Goal: Ask a question

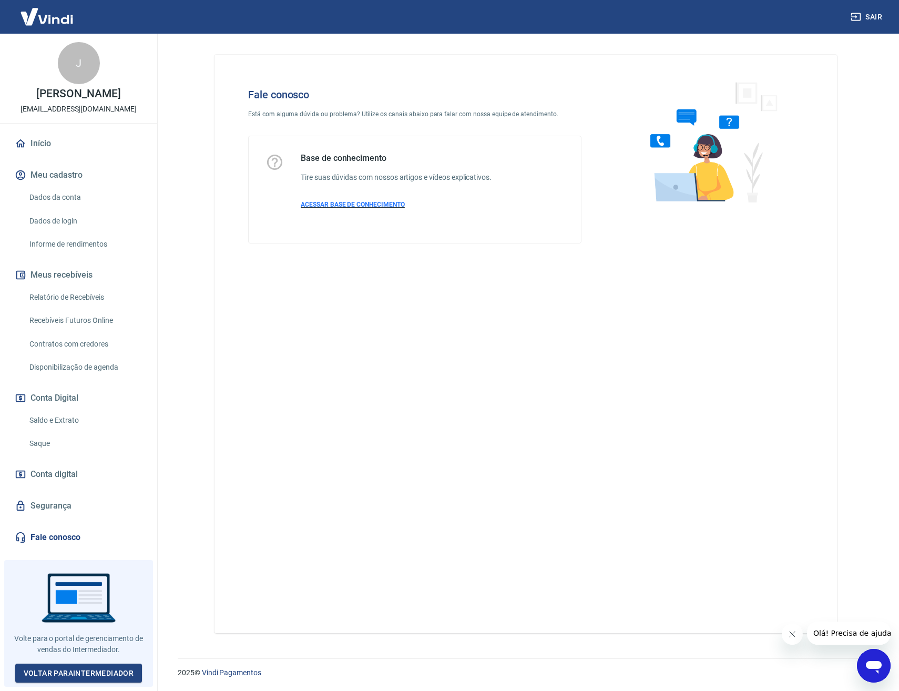
click at [382, 207] on span "ACESSAR BASE DE CONHECIMENTO" at bounding box center [353, 204] width 104 height 7
click at [870, 677] on div "Abrir janela de mensagens" at bounding box center [874, 666] width 32 height 32
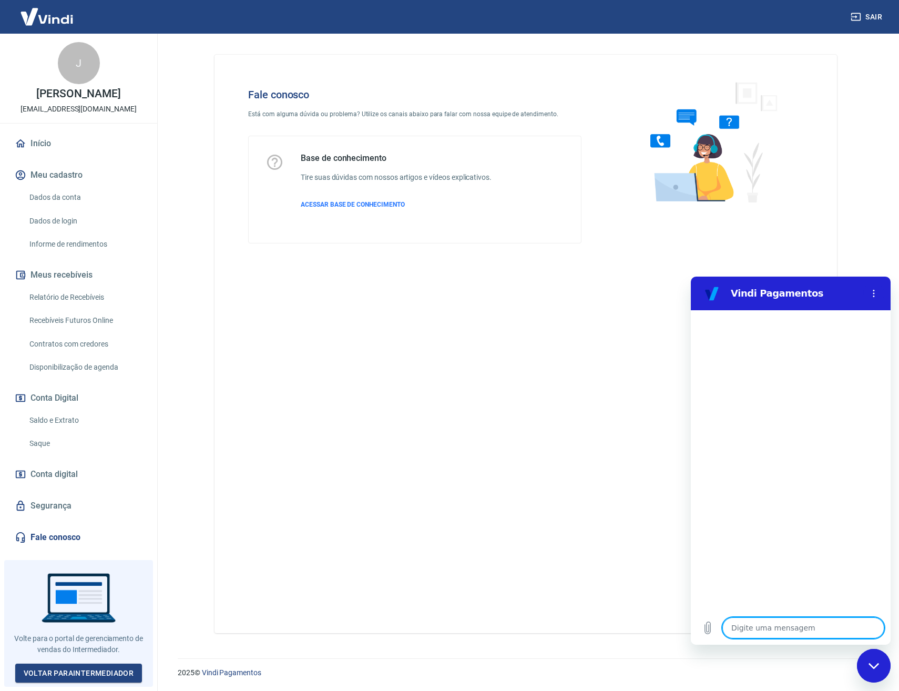
click at [813, 623] on textarea at bounding box center [803, 627] width 162 height 21
type textarea "d"
type textarea "x"
type textarea "de"
type textarea "x"
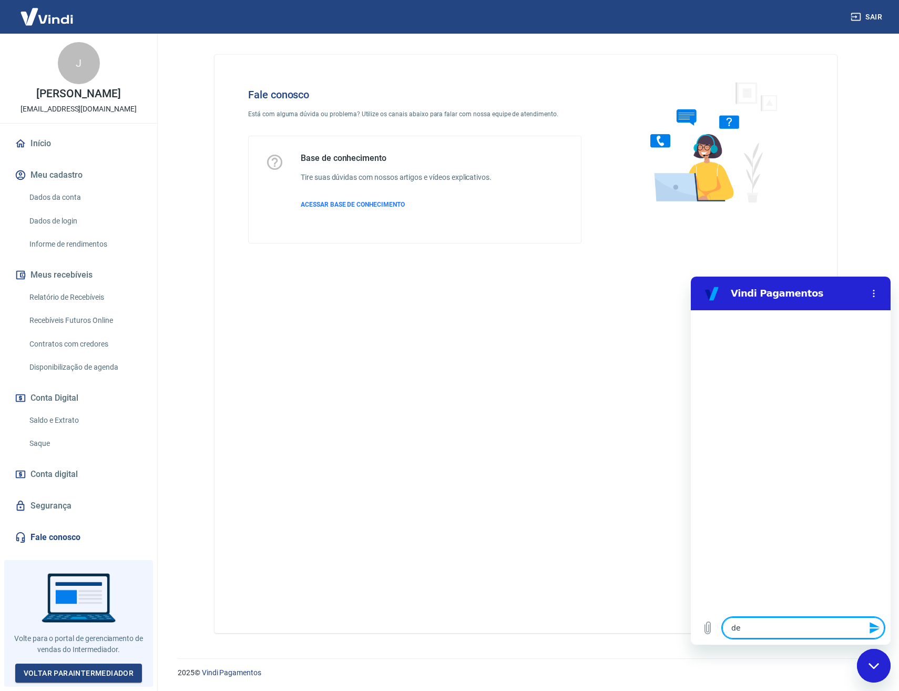
type textarea "det"
type textarea "x"
type textarea "deta"
type textarea "x"
type textarea "detal"
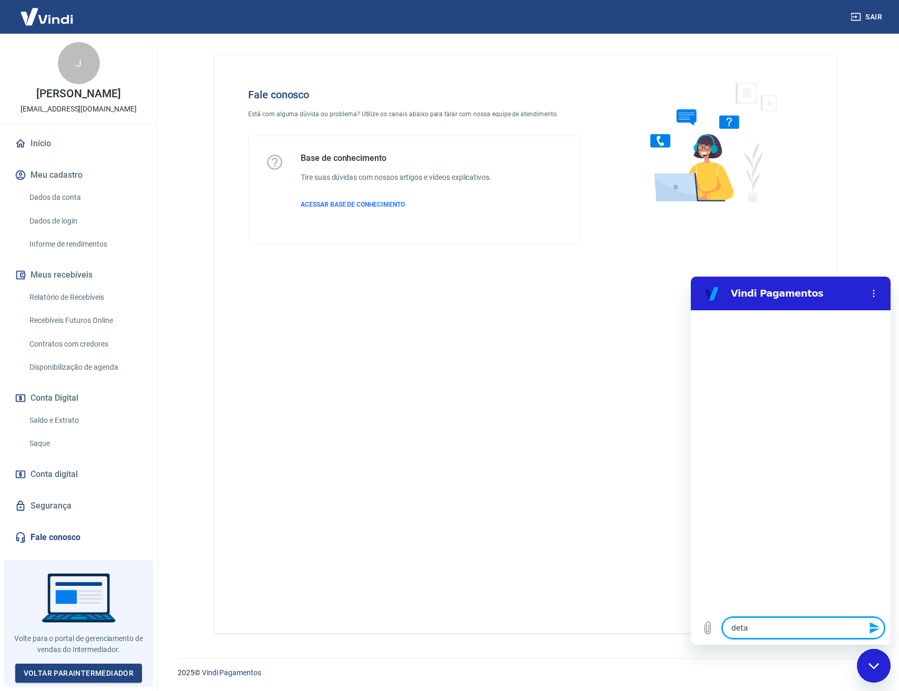
type textarea "x"
type textarea "detalh"
type textarea "x"
type textarea "detalhe"
type textarea "x"
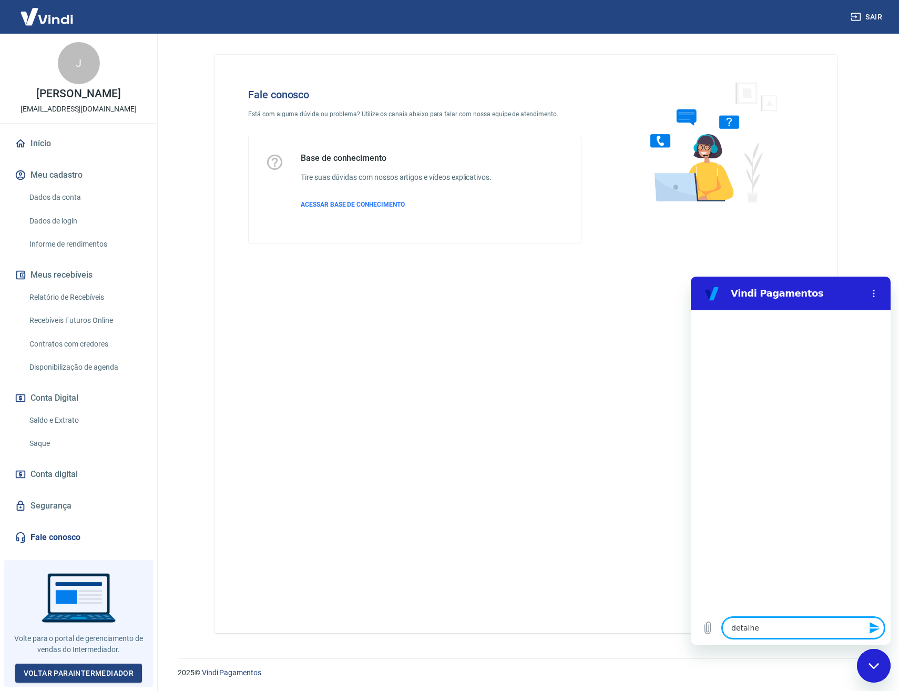
type textarea "detalhes"
type textarea "x"
type textarea "detalhes"
type textarea "x"
type textarea "detalhes d"
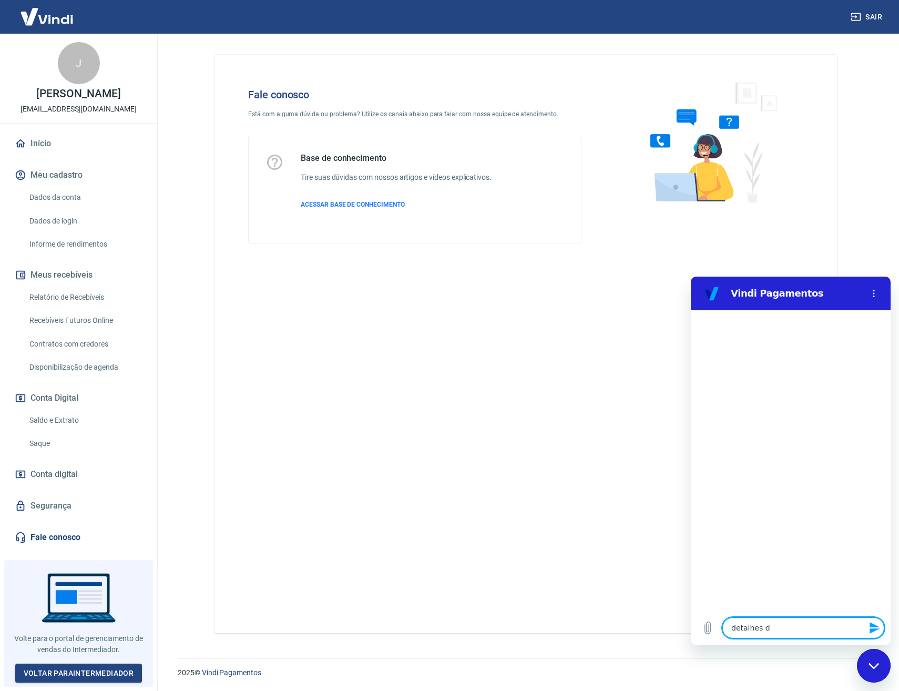
type textarea "x"
type textarea "detalhes do"
type textarea "x"
type textarea "detalhes do"
type textarea "x"
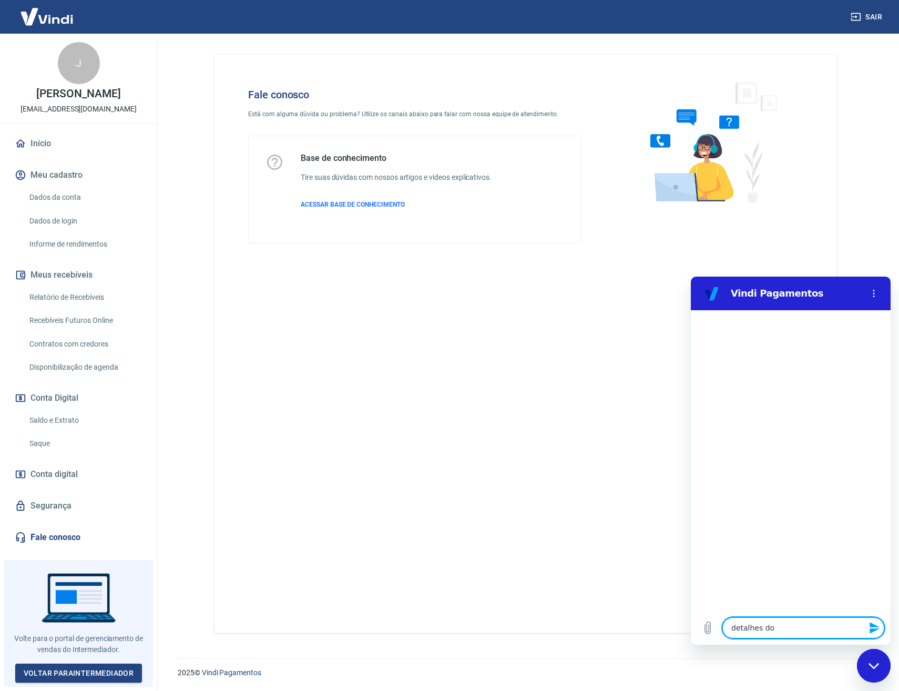
type textarea "detalhes do p"
type textarea "x"
type textarea "detalhes do pe"
type textarea "x"
type textarea "detalhes do ped"
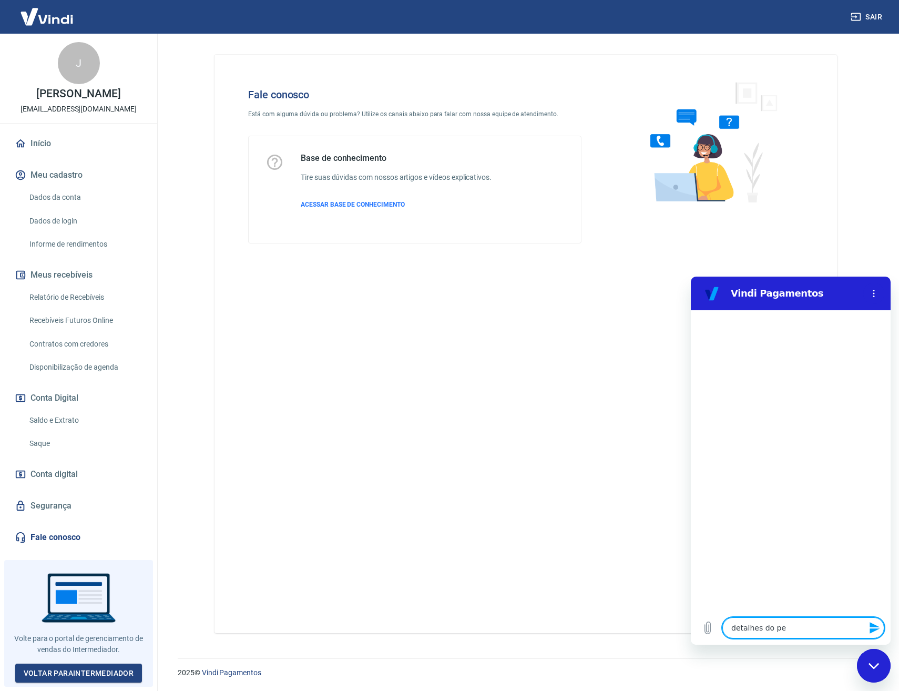
type textarea "x"
type textarea "detalhes do pedi"
type textarea "x"
type textarea "detalhes do pedid"
type textarea "x"
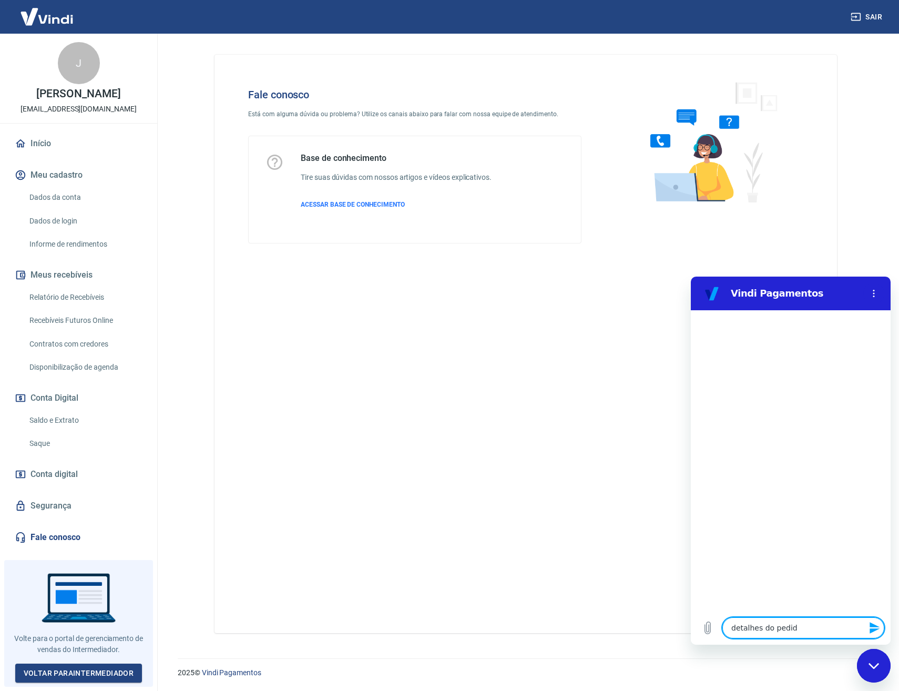
type textarea "detalhes do pedido"
type textarea "x"
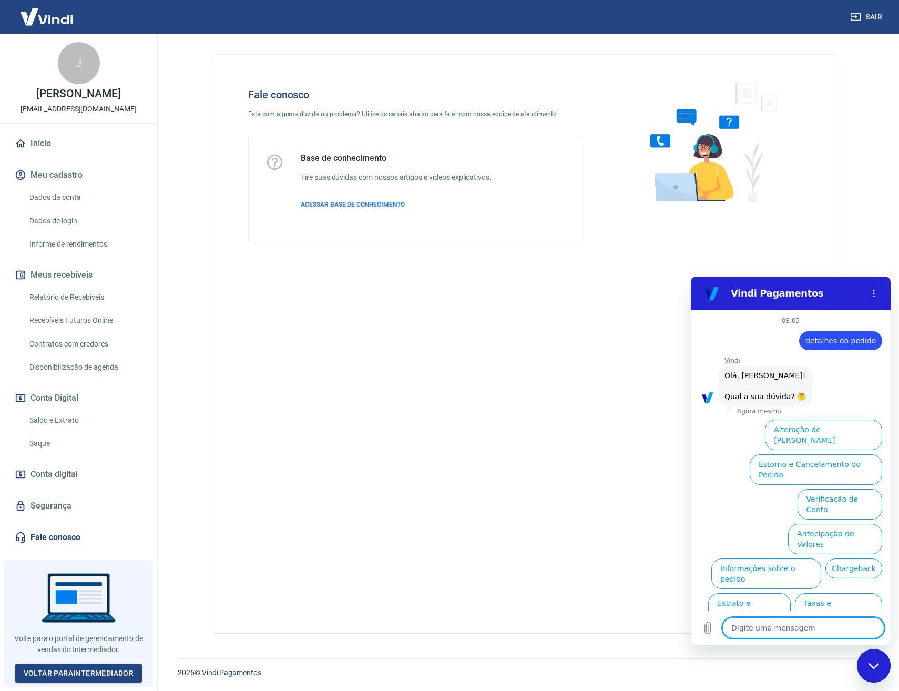
scroll to position [25, 0]
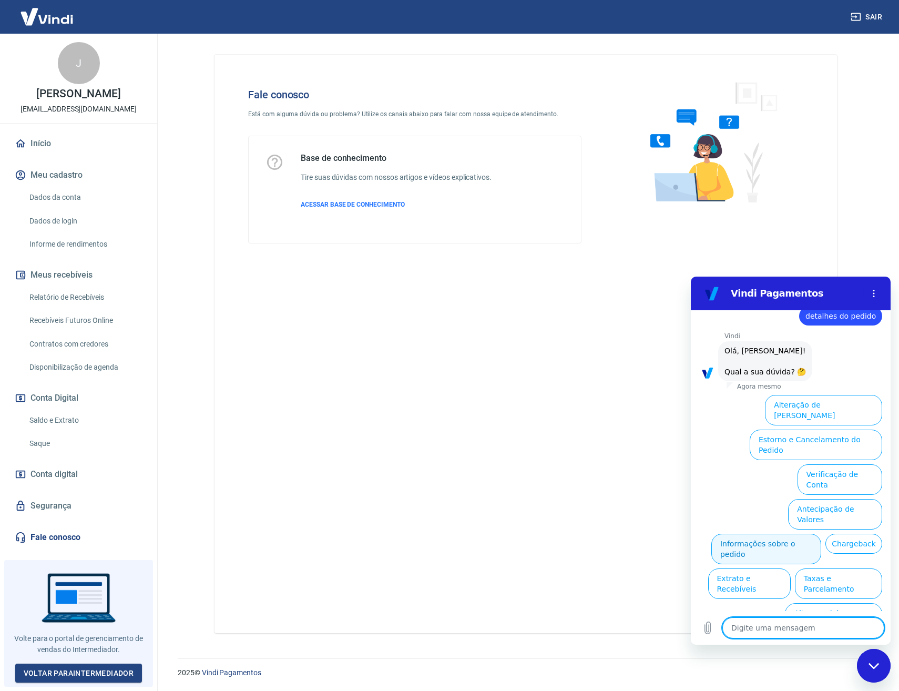
click at [821, 534] on button "Informações sobre o pedido" at bounding box center [766, 549] width 110 height 30
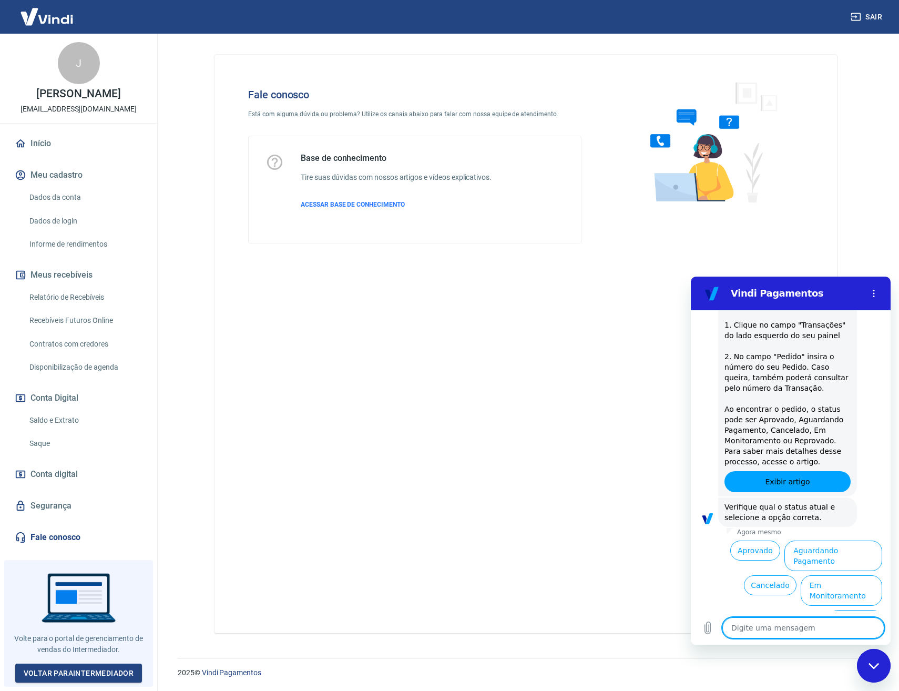
scroll to position [206, 0]
click at [810, 549] on button "Aguardando Pagamento" at bounding box center [833, 555] width 98 height 30
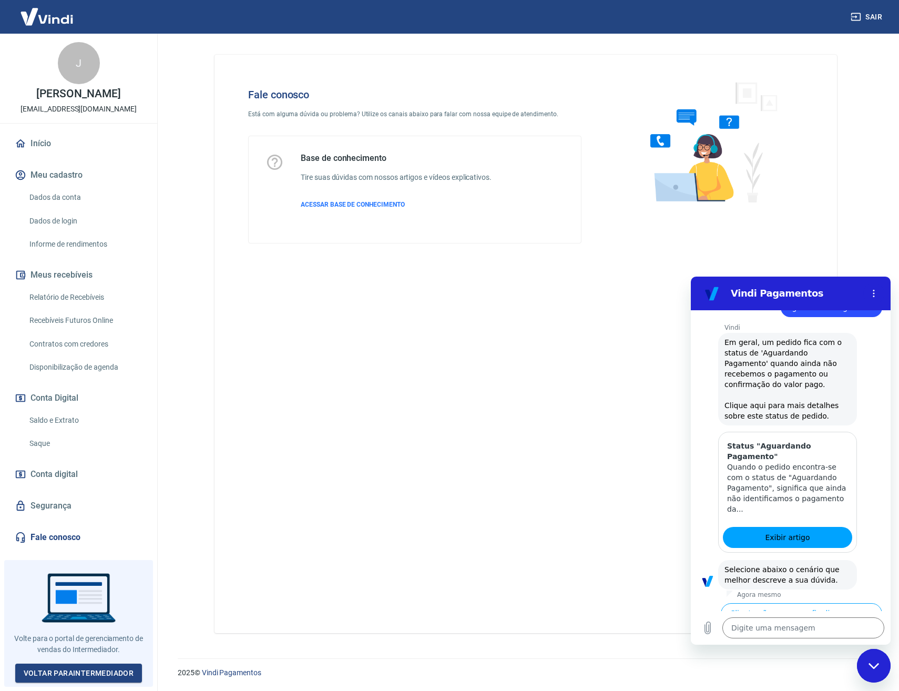
scroll to position [503, 0]
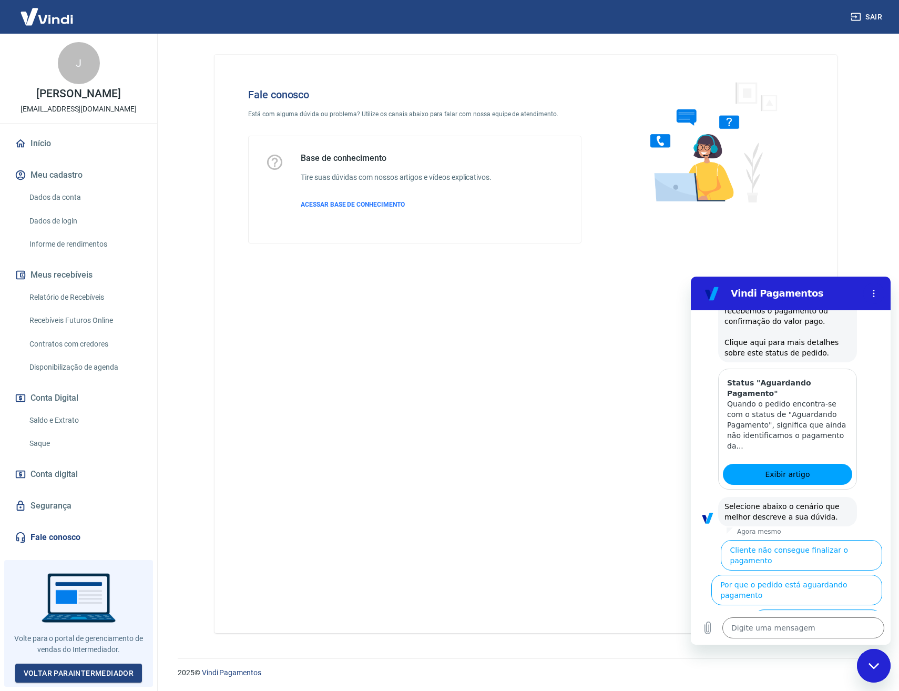
click at [831, 609] on button "Cliente pagou, mas pedido consta 'Aguardando Pagamento'" at bounding box center [817, 629] width 129 height 41
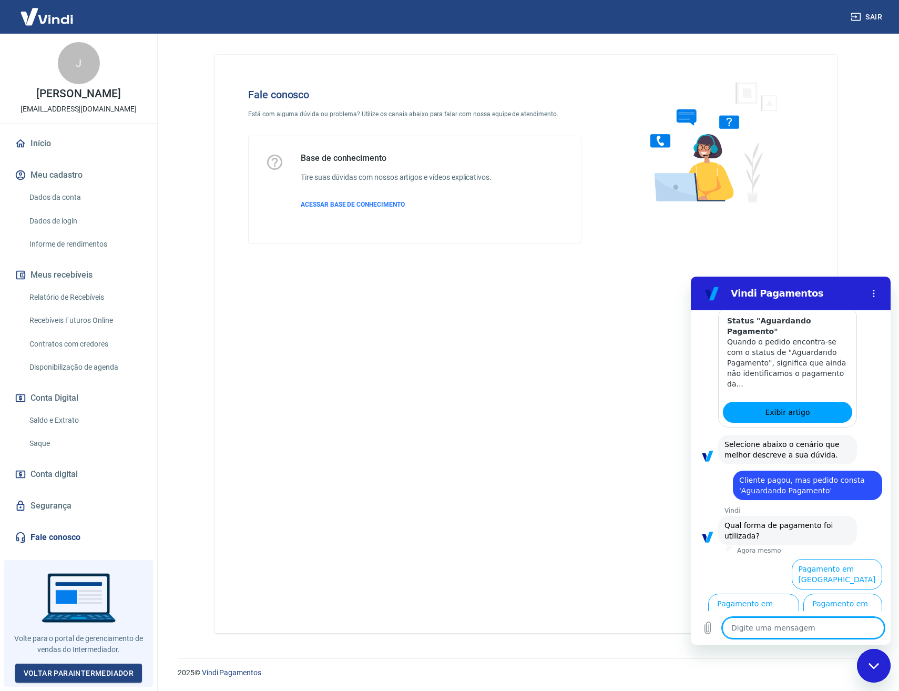
scroll to position [574, 0]
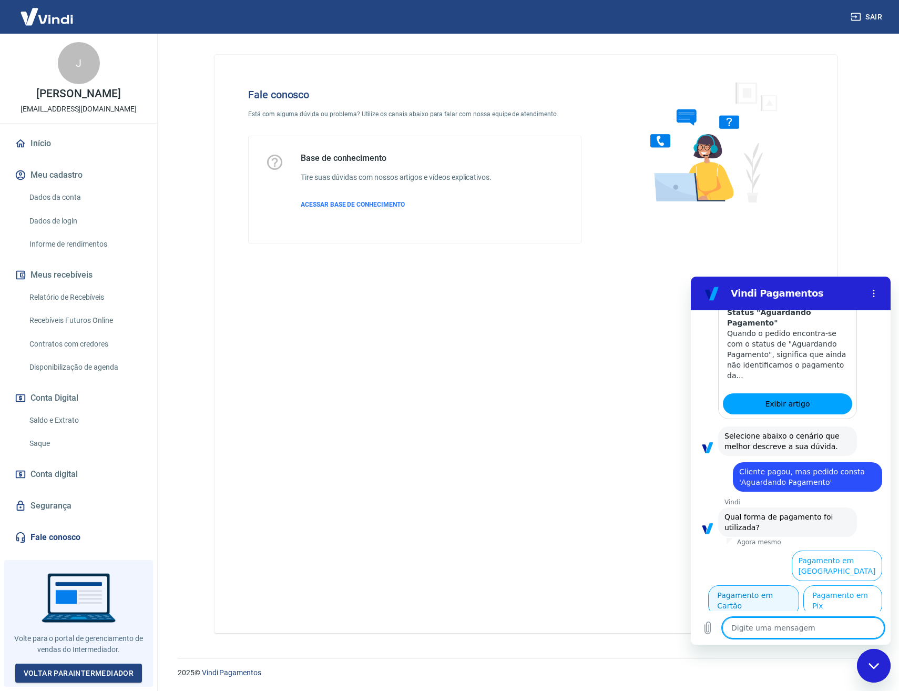
click at [799, 585] on button "Pagamento em Cartão" at bounding box center [753, 600] width 91 height 30
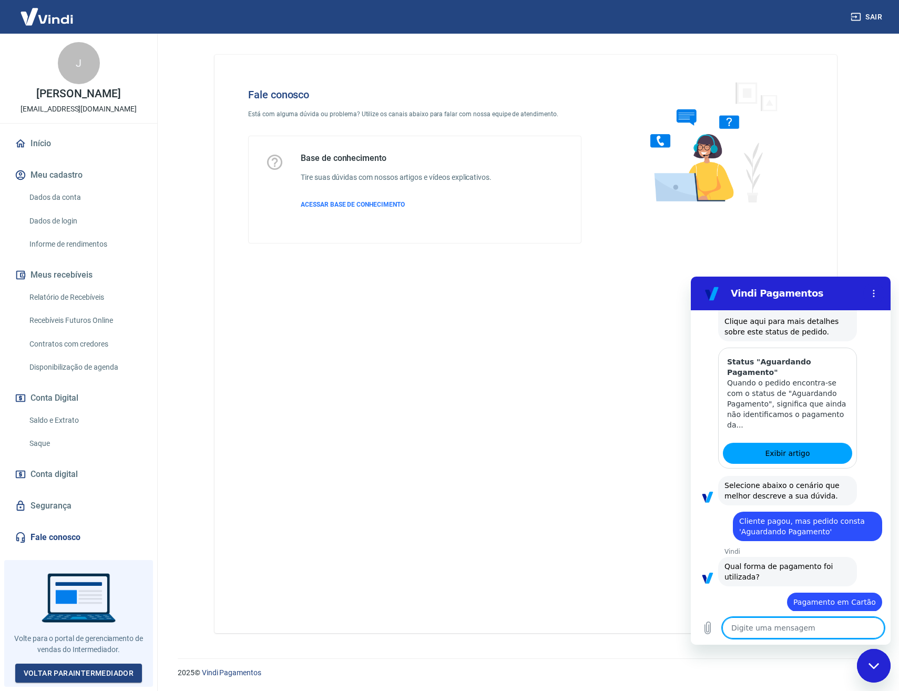
scroll to position [526, 0]
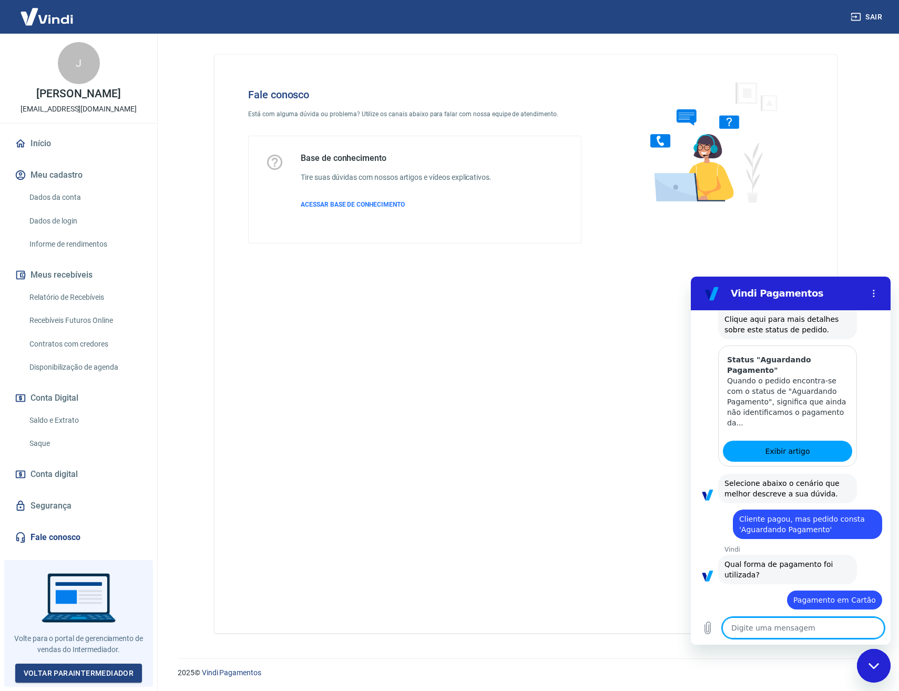
type textarea "x"
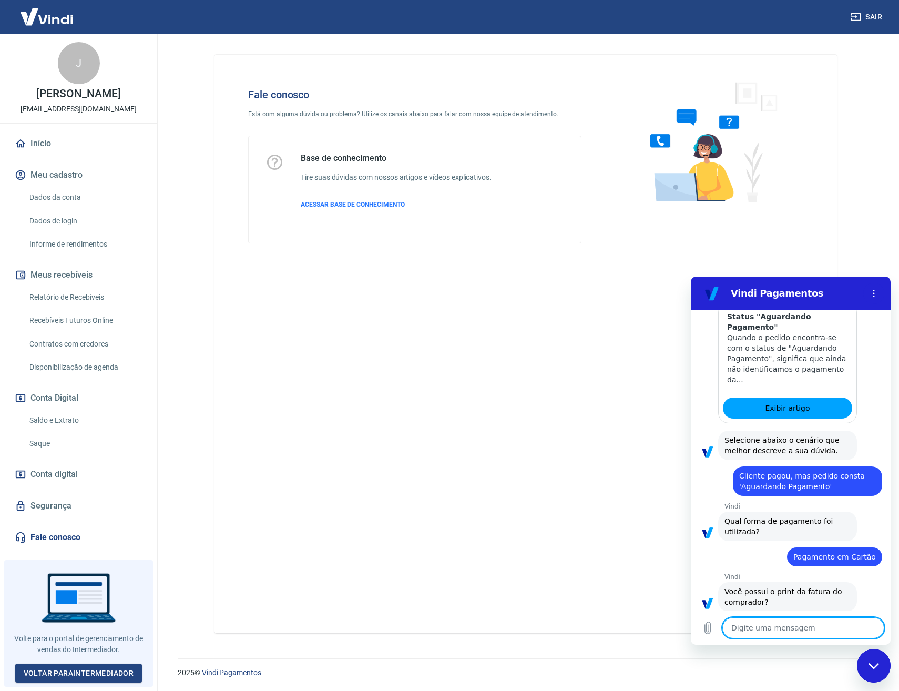
scroll to position [596, 0]
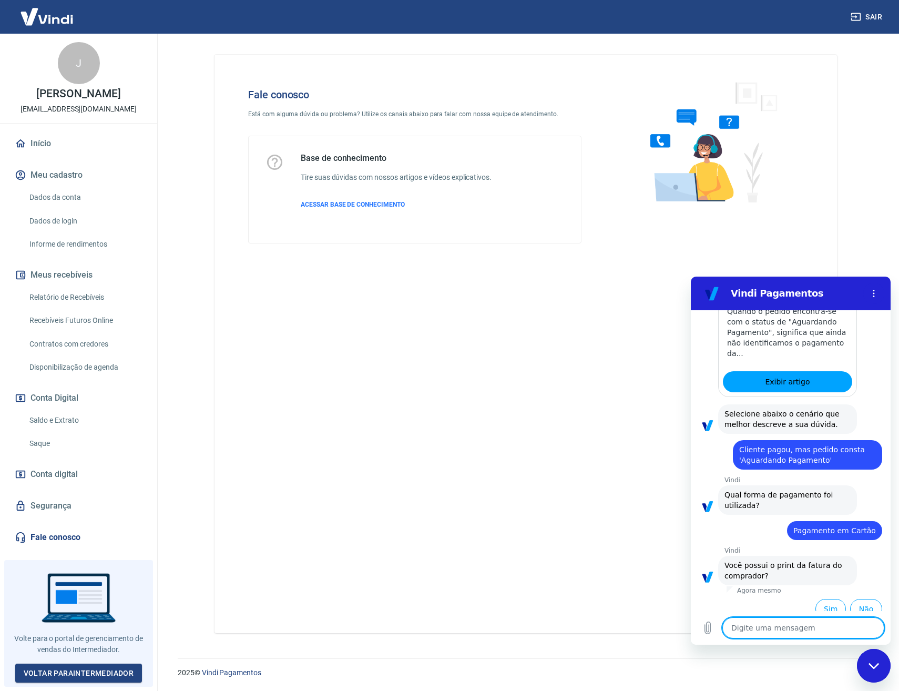
type textarea "p"
type textarea "x"
type textarea "pi"
type textarea "x"
type textarea "pix"
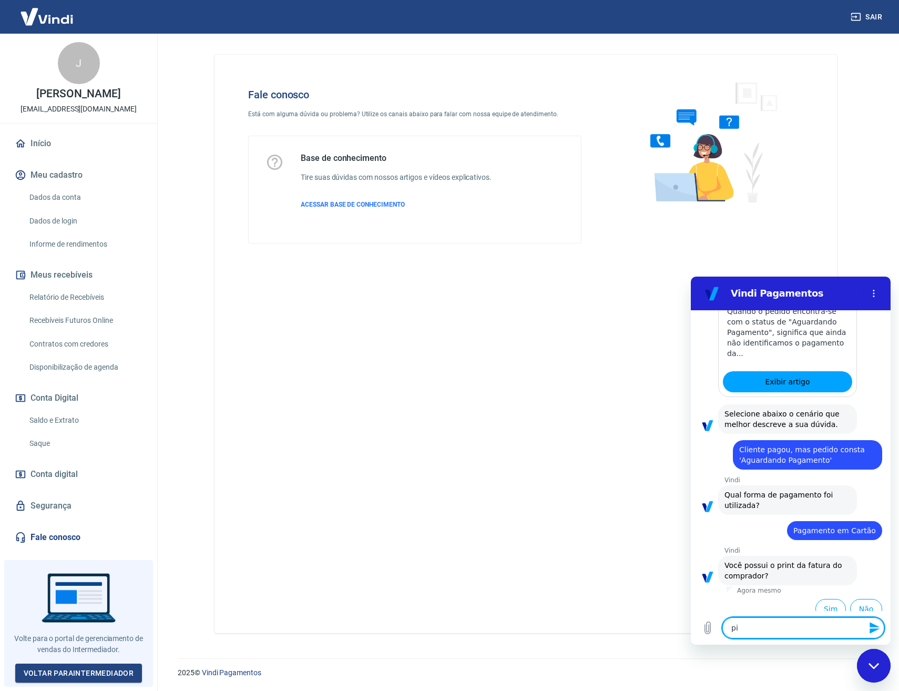
type textarea "x"
type textarea "pix"
drag, startPoint x: 871, startPoint y: 630, endPoint x: 1207, endPoint y: 889, distance: 424.0
click at [871, 630] on icon "Enviar mensagem" at bounding box center [875, 628] width 10 height 12
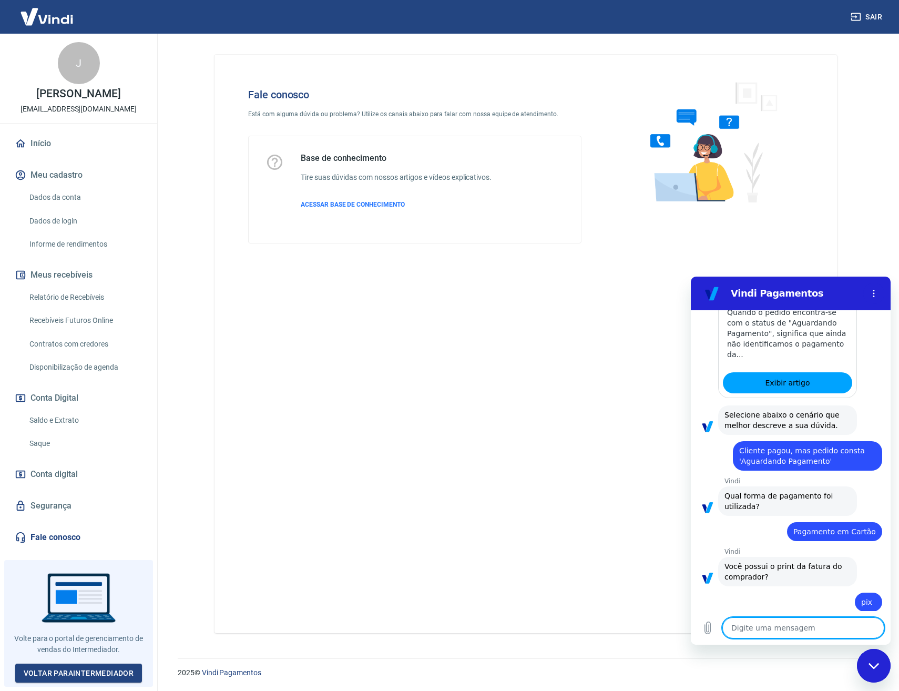
scroll to position [597, 0]
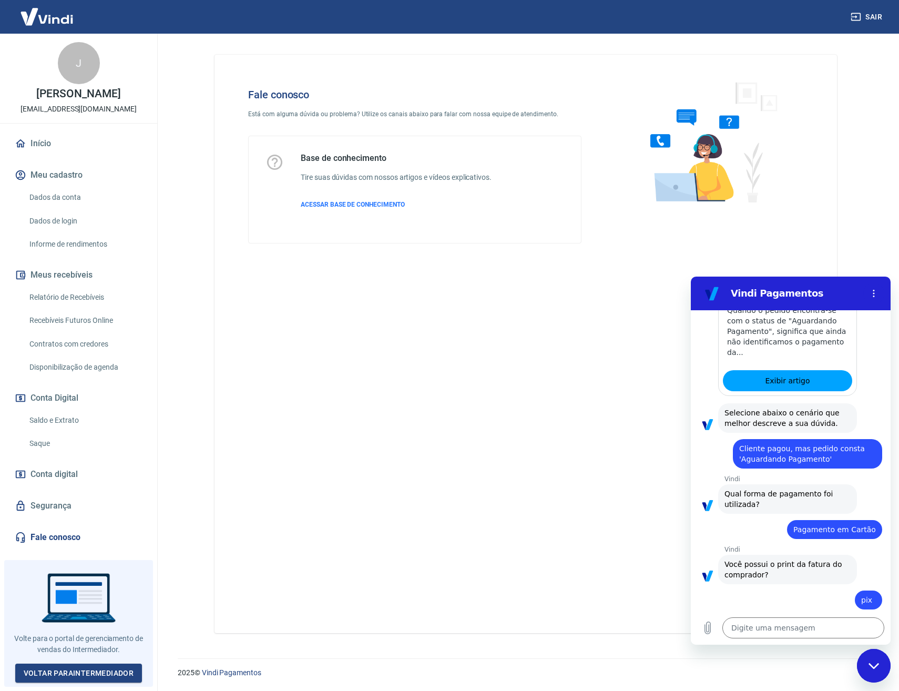
type textarea "x"
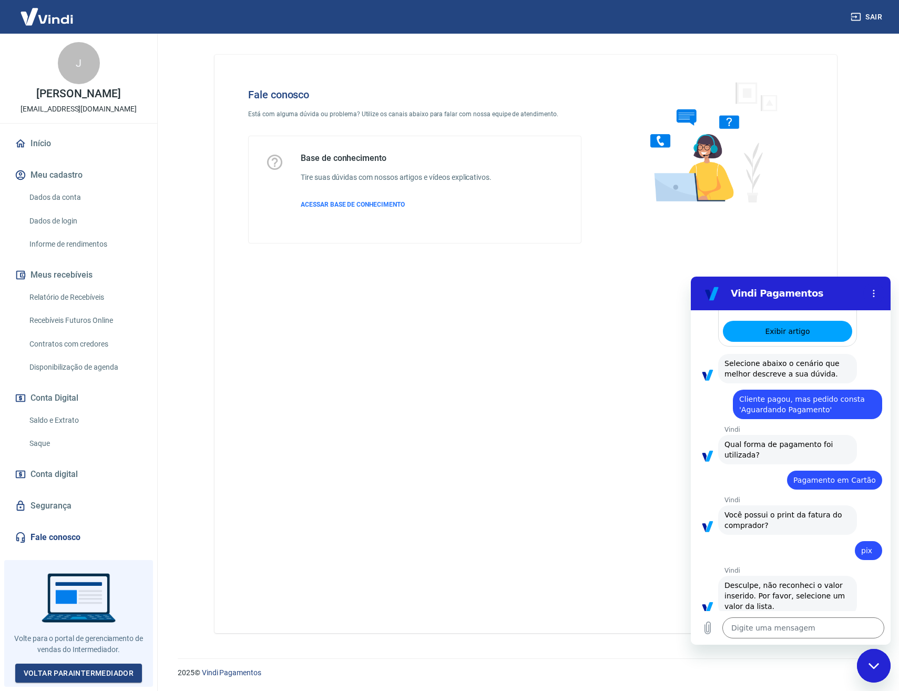
scroll to position [653, 0]
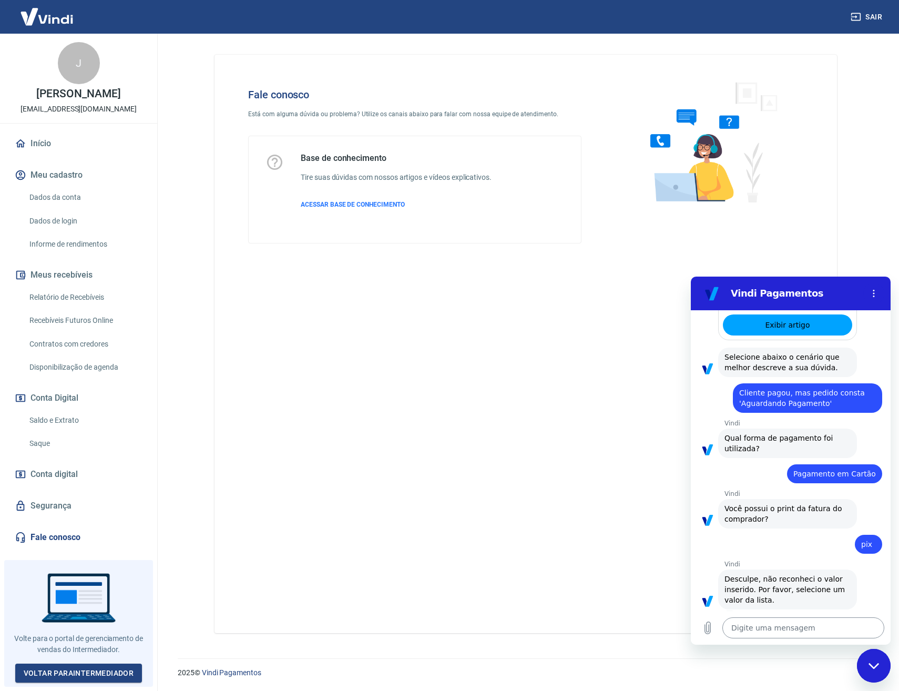
click at [781, 626] on textarea at bounding box center [803, 627] width 162 height 21
click at [768, 625] on textarea at bounding box center [803, 627] width 162 height 21
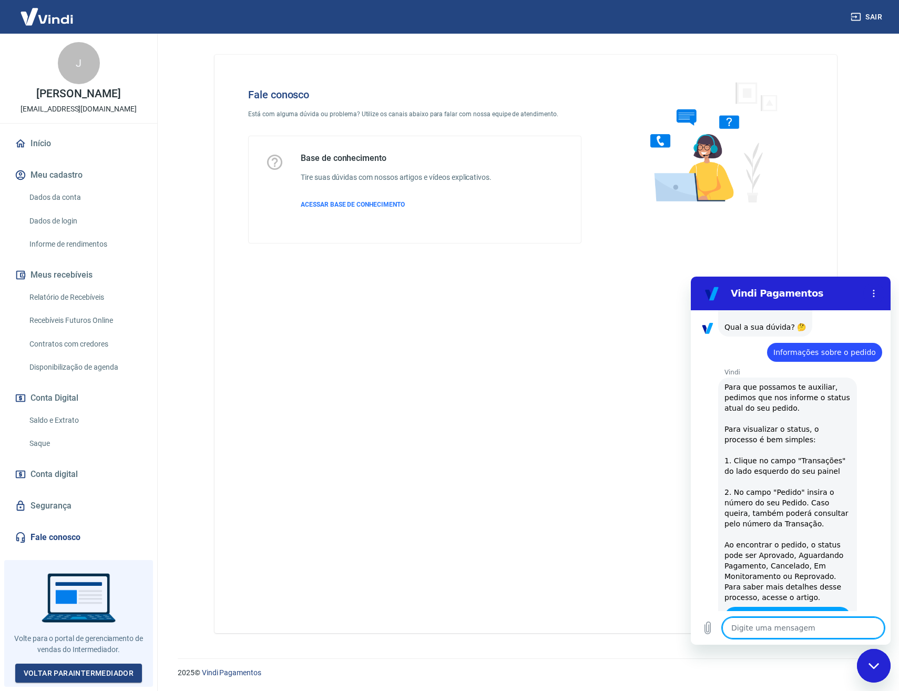
scroll to position [0, 0]
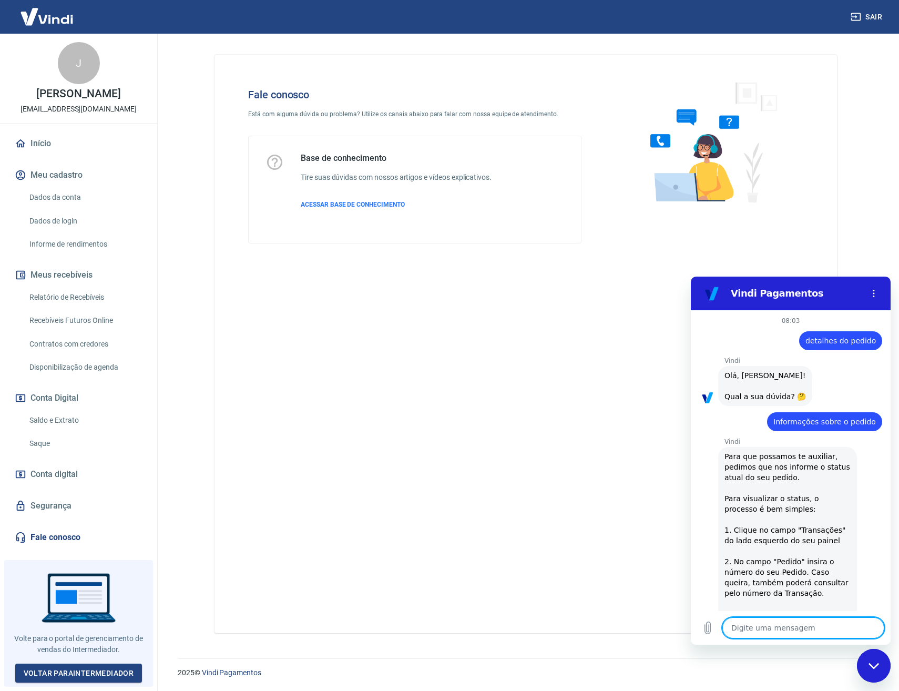
type textarea "d"
type textarea "x"
type textarea "de"
type textarea "x"
type textarea "det"
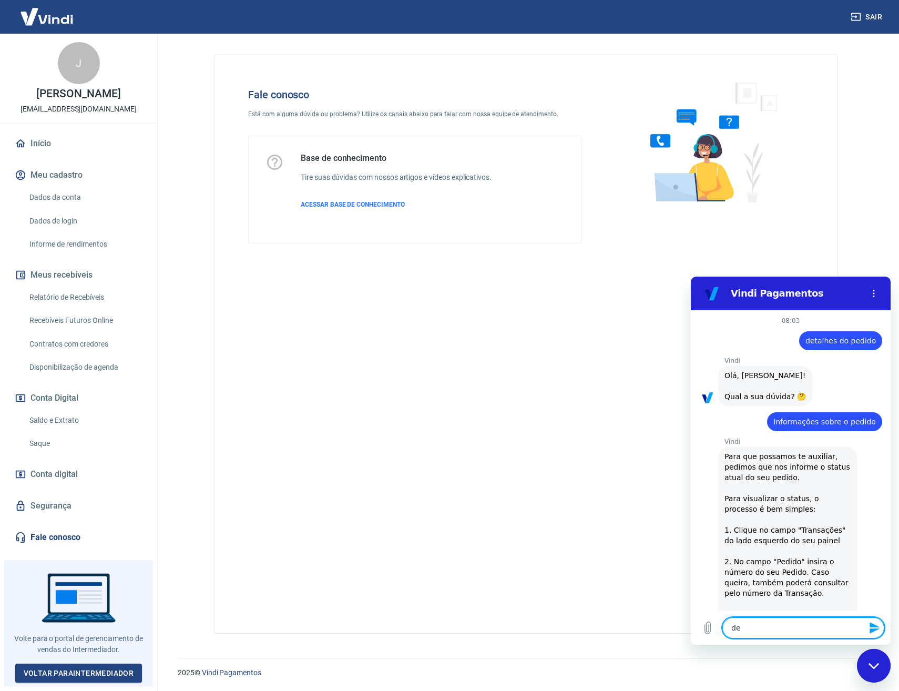
type textarea "x"
type textarea "deta"
type textarea "x"
type textarea "detal"
type textarea "x"
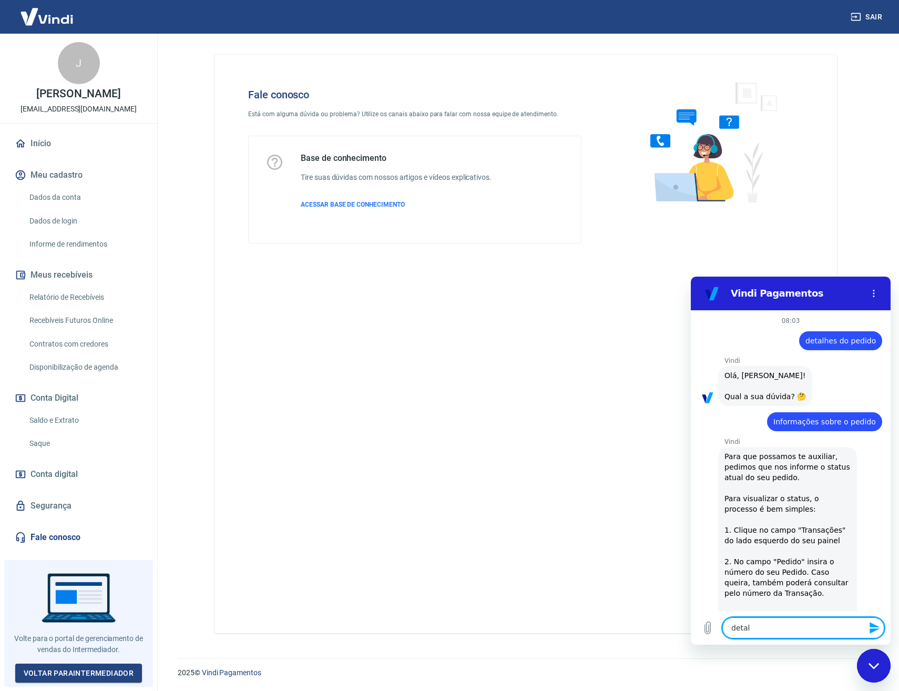
type textarea "detalh"
type textarea "x"
type textarea "detalhe"
type textarea "x"
type textarea "detalhes"
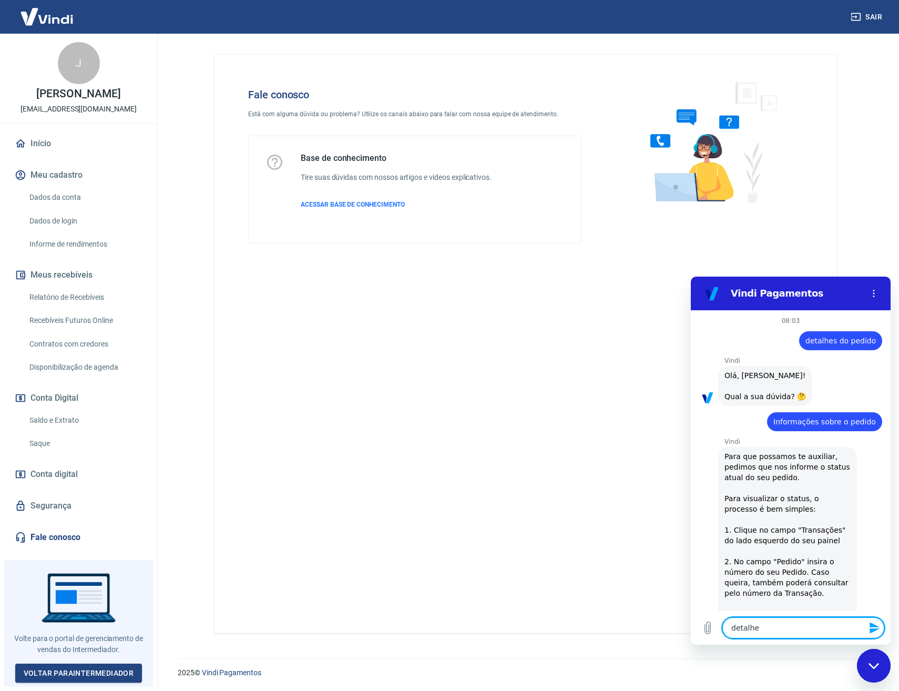
type textarea "x"
type textarea "detalhes"
type textarea "x"
type textarea "detalhes d"
type textarea "x"
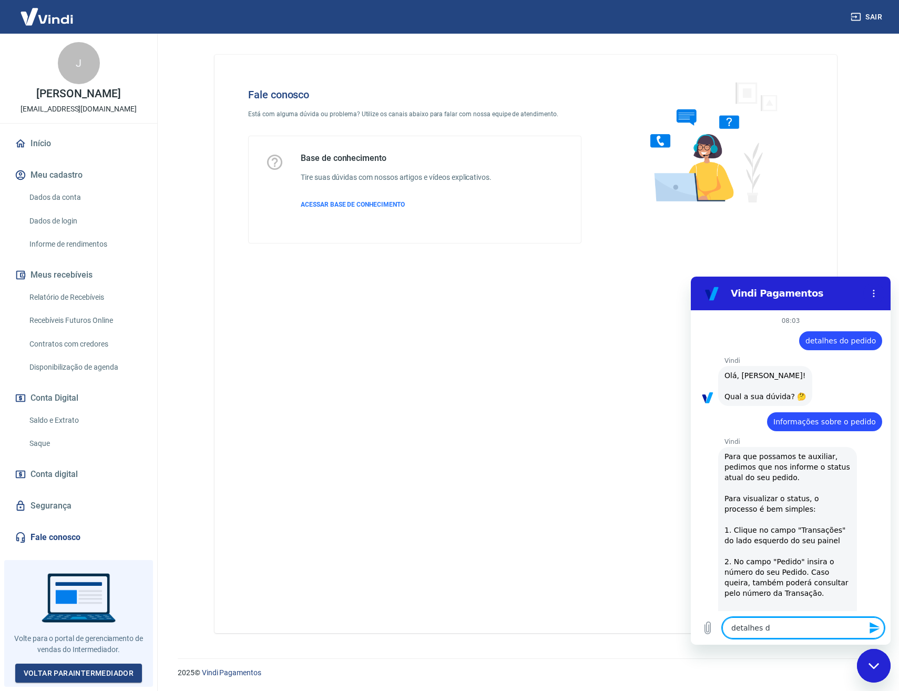
type textarea "detalhes do"
type textarea "x"
type textarea "detalhes do"
type textarea "x"
type textarea "detalhes do p"
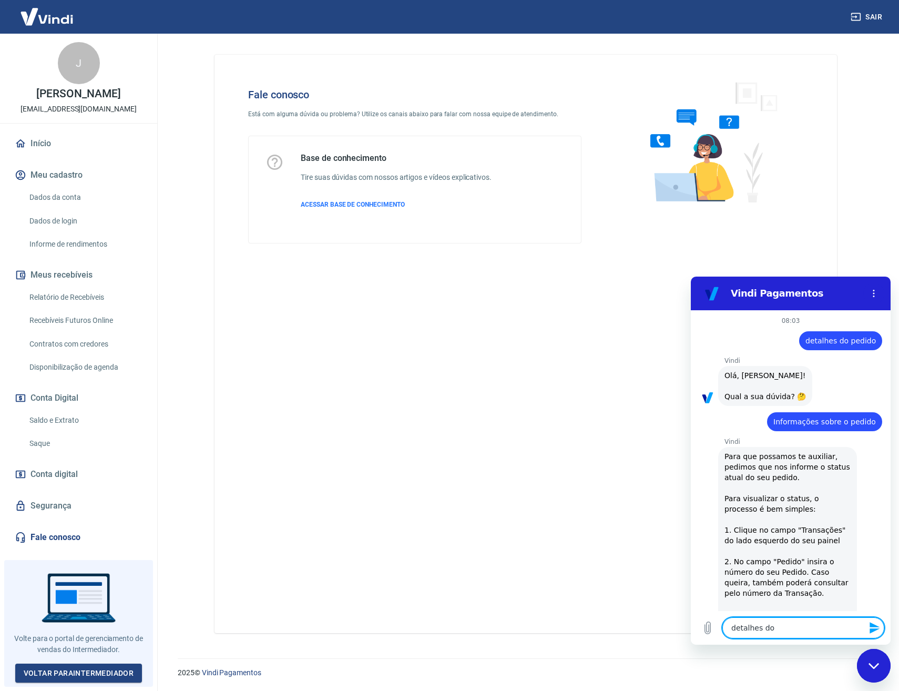
type textarea "x"
type textarea "detalhes do pe"
type textarea "x"
type textarea "detalhes do pei"
type textarea "x"
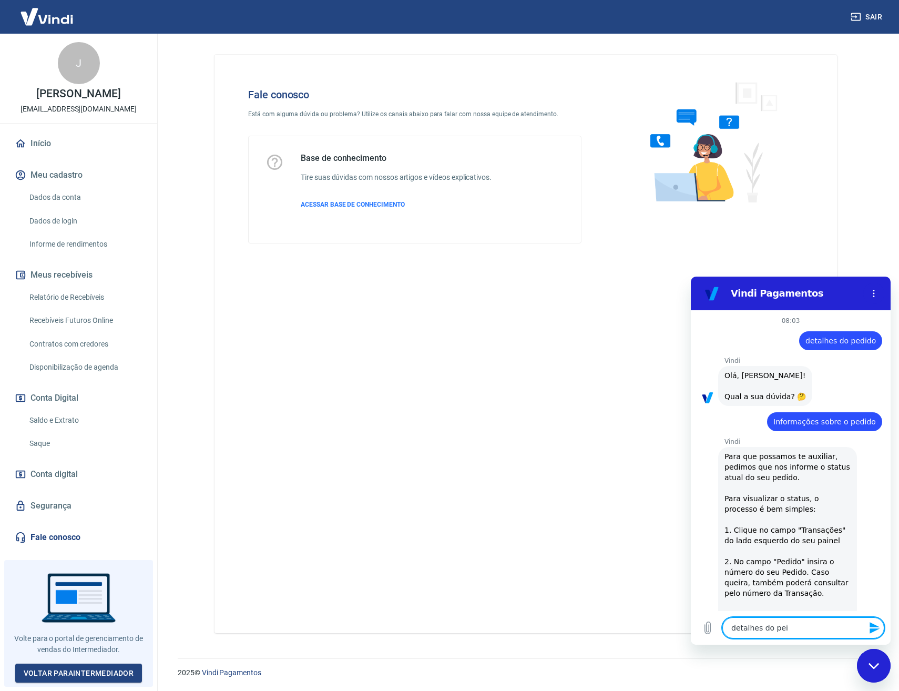
type textarea "detalhes do pe"
type textarea "x"
type textarea "detalhes do ped"
type textarea "x"
type textarea "detalhes do pedi"
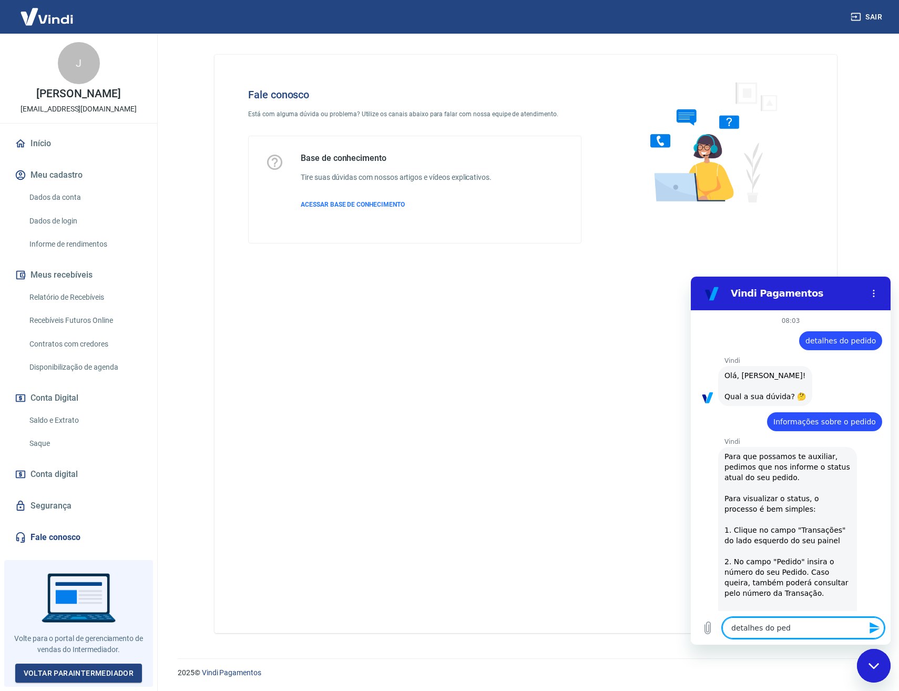
type textarea "x"
type textarea "detalhes do pedid"
type textarea "x"
type textarea "detalhes do pedido"
type textarea "x"
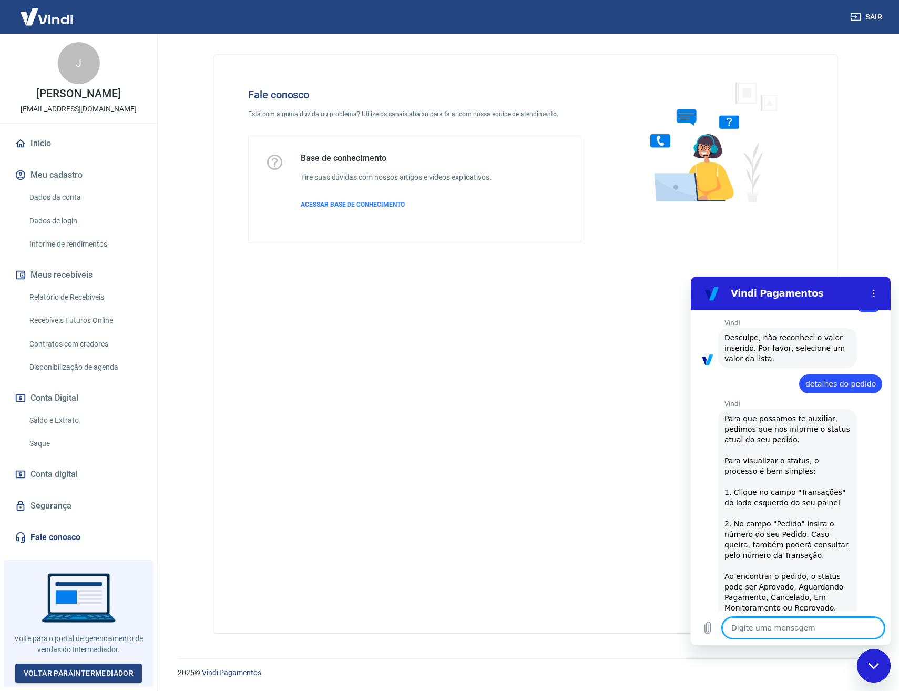
scroll to position [1051, 0]
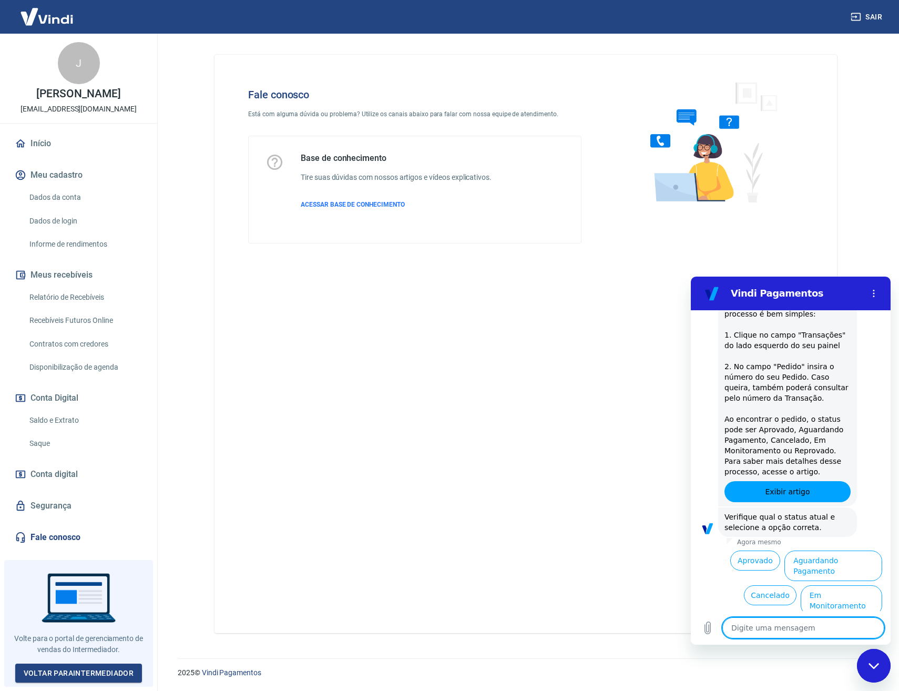
click at [822, 550] on button "Aguardando Pagamento" at bounding box center [833, 565] width 98 height 30
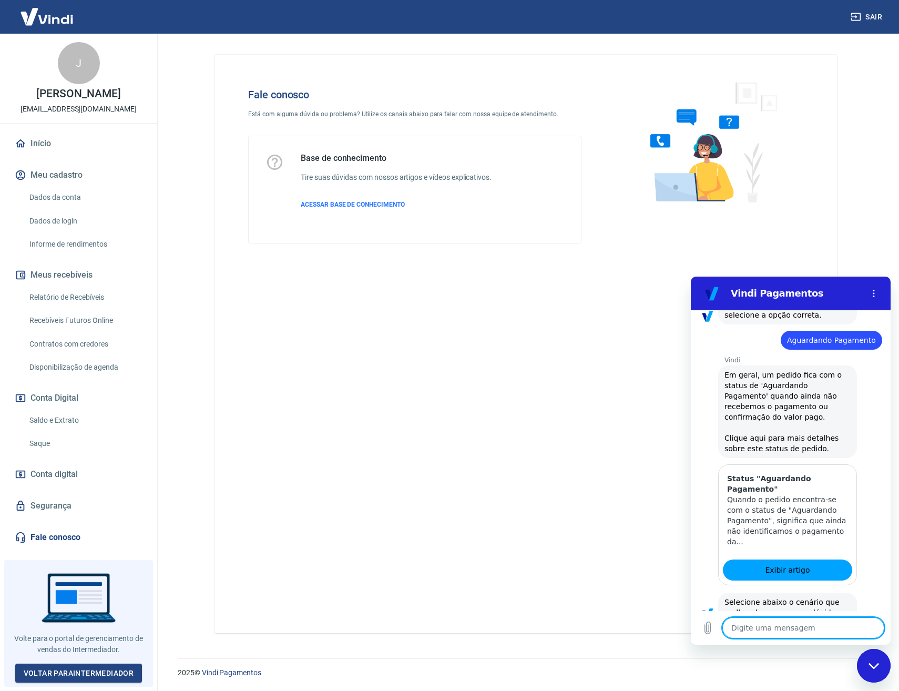
scroll to position [1349, 0]
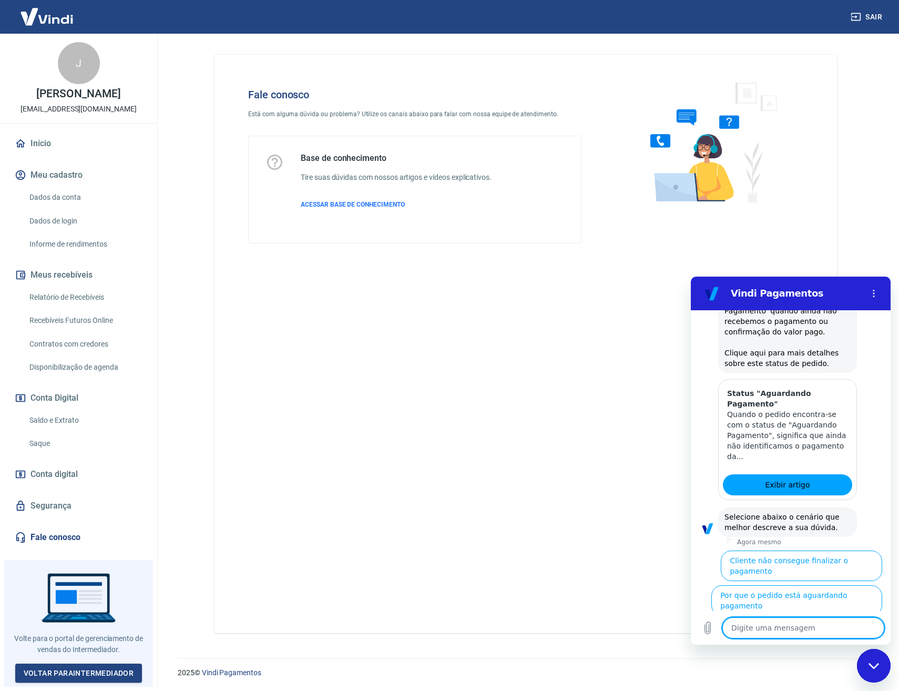
click at [838, 620] on button "Cliente pagou, mas pedido consta 'Aguardando Pagamento'" at bounding box center [817, 640] width 129 height 41
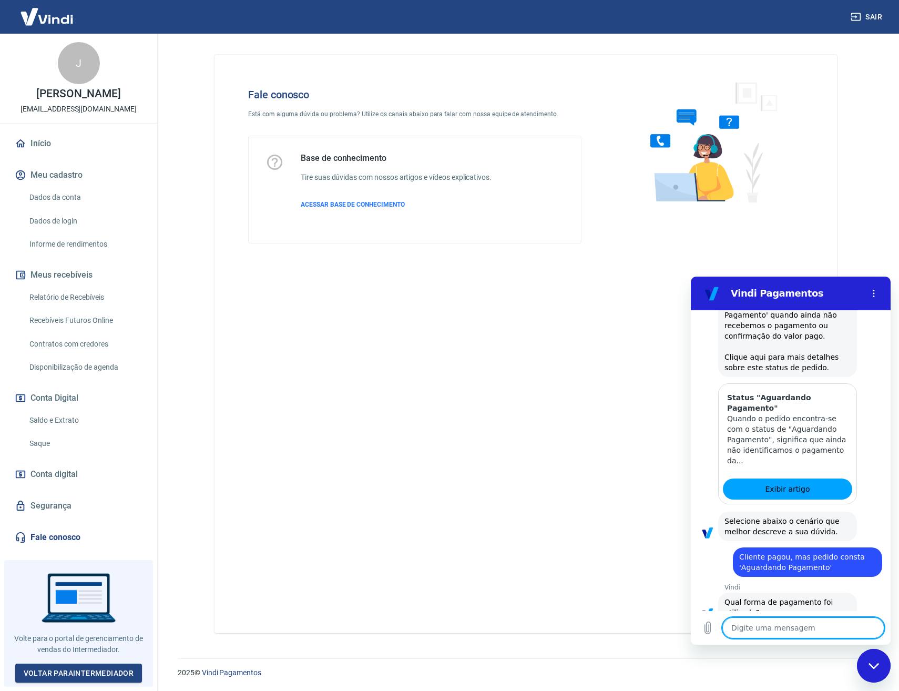
scroll to position [1419, 0]
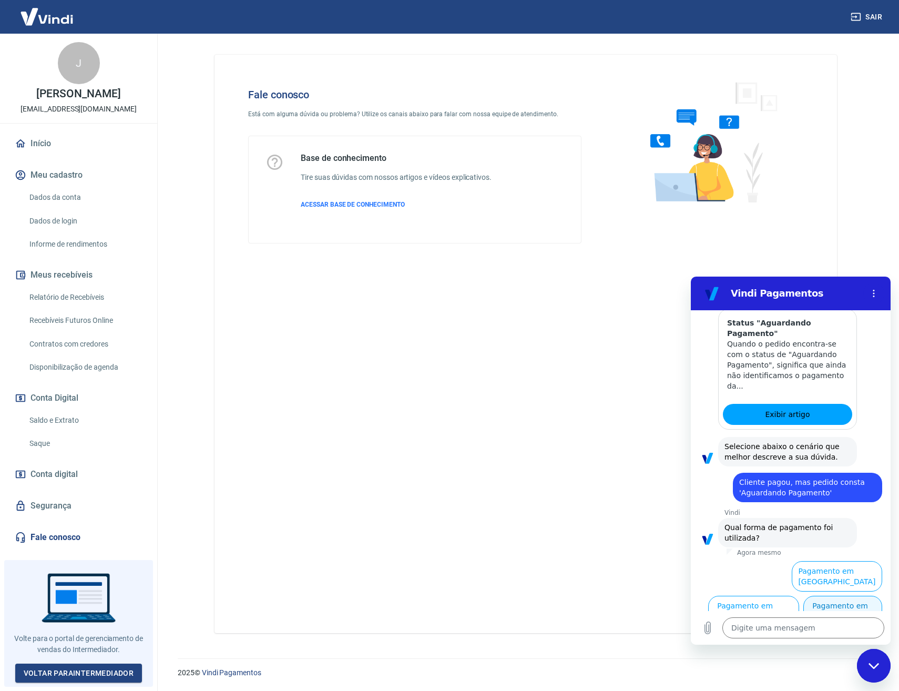
click at [844, 601] on button "Pagamento em Pix" at bounding box center [842, 611] width 79 height 30
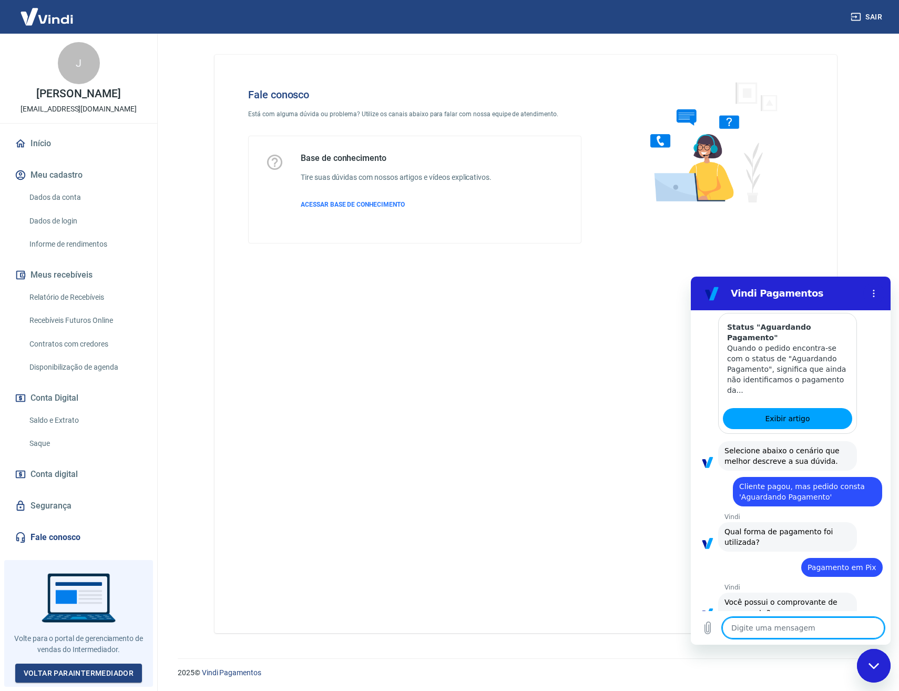
scroll to position [1441, 0]
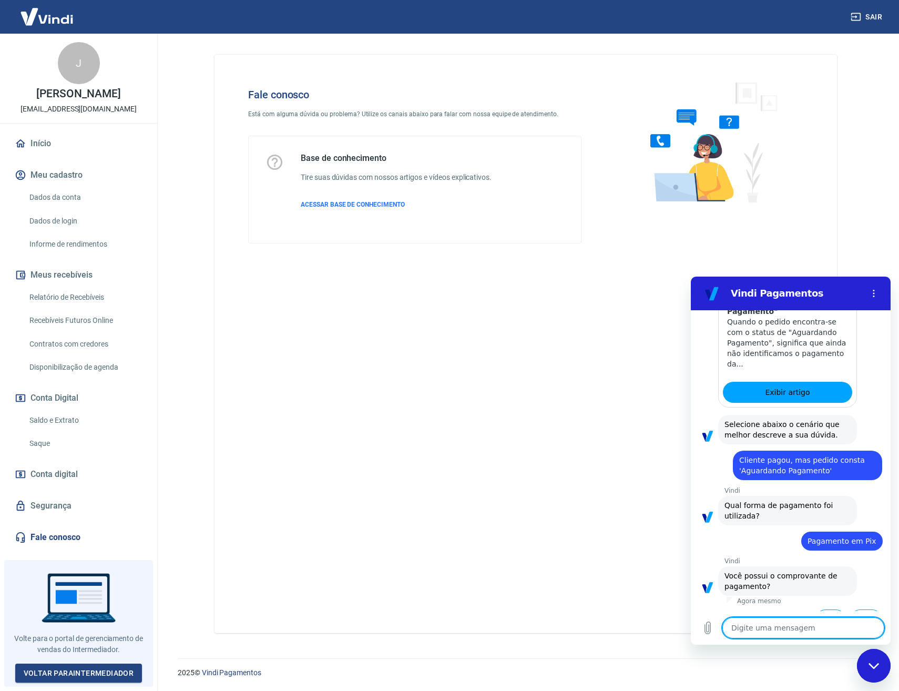
click at [822, 609] on button "Sim" at bounding box center [830, 619] width 30 height 20
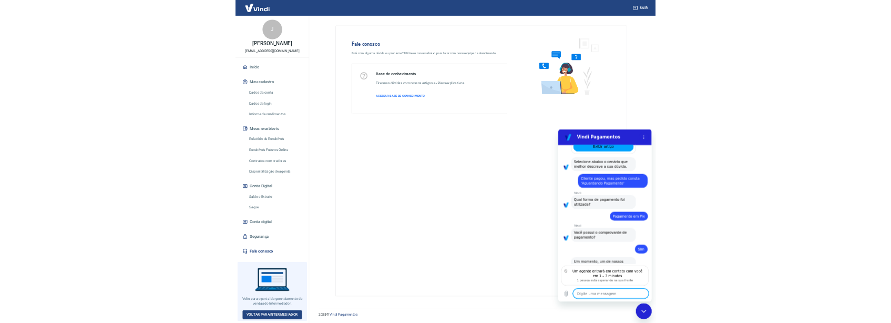
scroll to position [1526, 0]
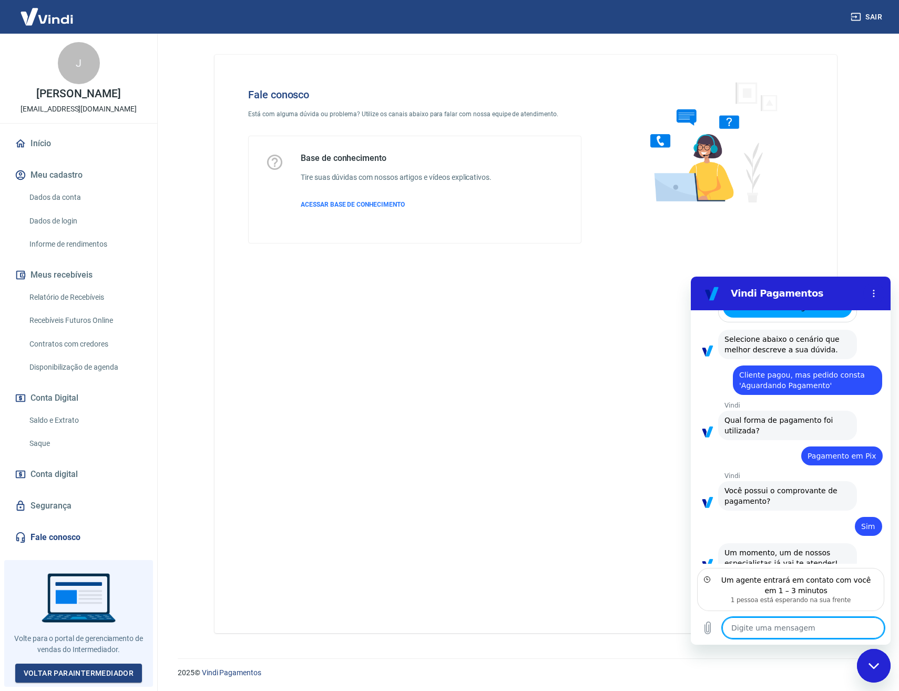
click at [808, 627] on textarea at bounding box center [803, 627] width 162 height 21
click at [550, 325] on div "Fale conosco Está com alguma dúvida ou problema? Utilize os canais abaixo para …" at bounding box center [526, 344] width 623 height 578
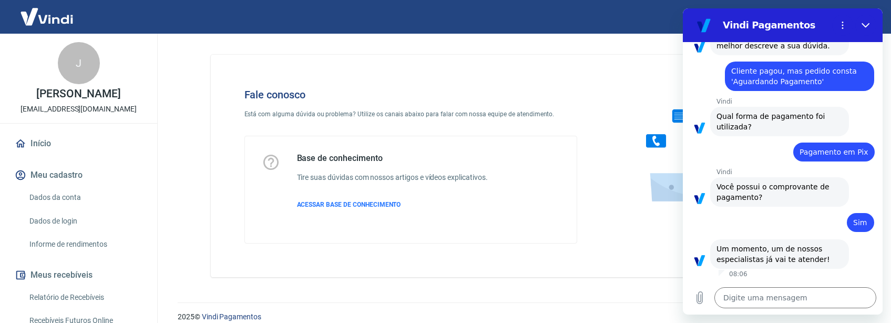
scroll to position [1541, 0]
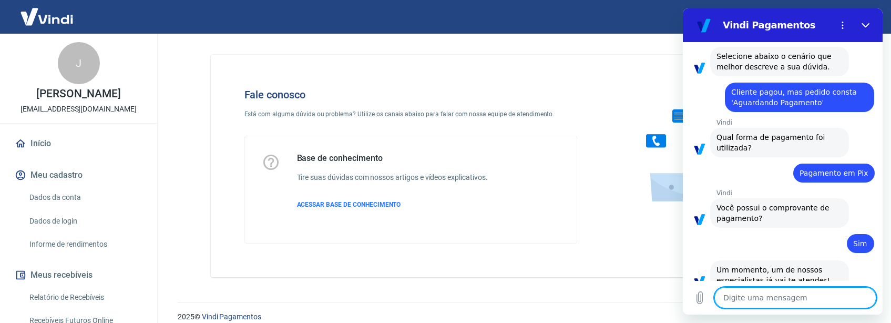
click at [794, 301] on textarea at bounding box center [796, 297] width 162 height 21
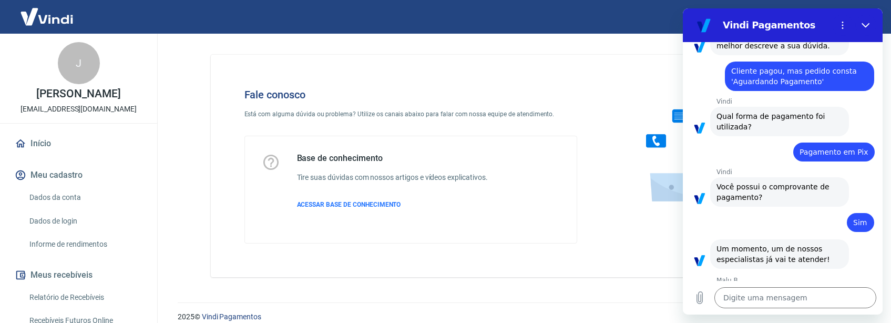
scroll to position [1561, 0]
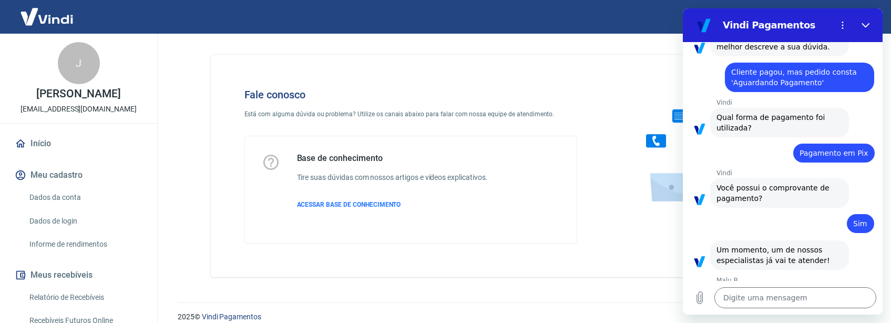
type textarea "x"
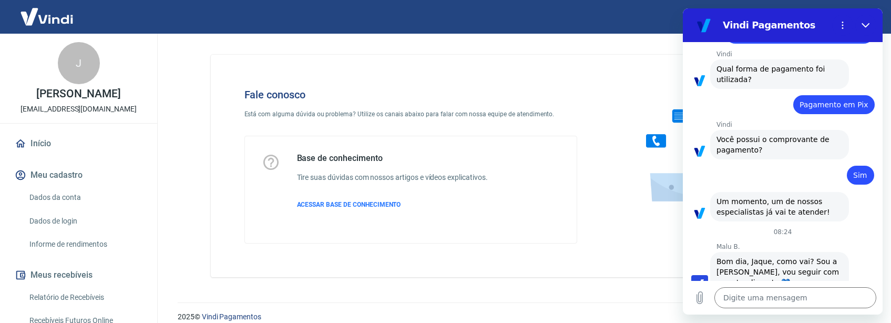
scroll to position [1612, 0]
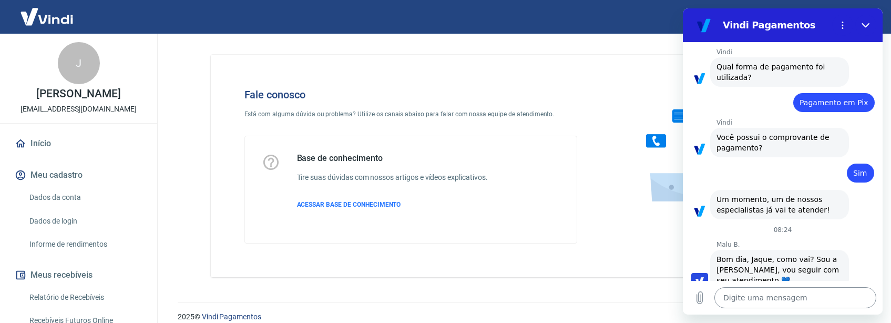
click at [794, 294] on textarea at bounding box center [796, 297] width 162 height 21
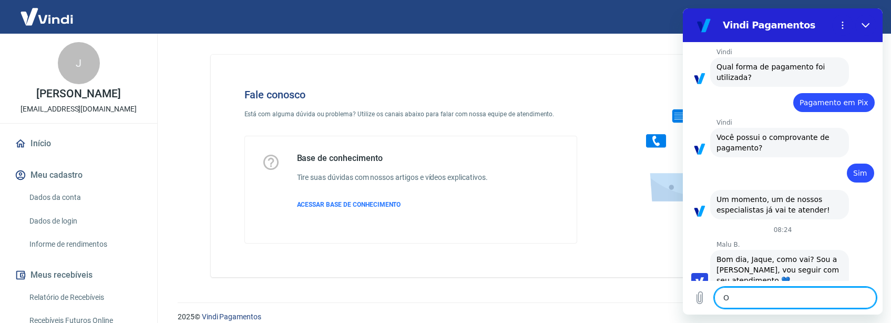
type textarea "OB"
type textarea "x"
type textarea "OBm"
type textarea "x"
type textarea "OB"
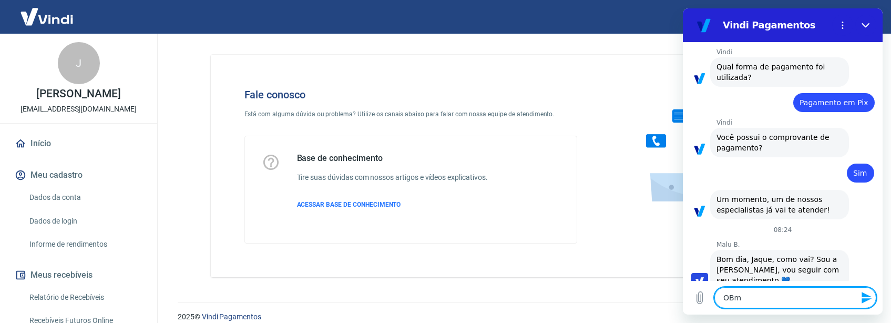
type textarea "x"
type textarea "O"
type textarea "x"
type textarea "B"
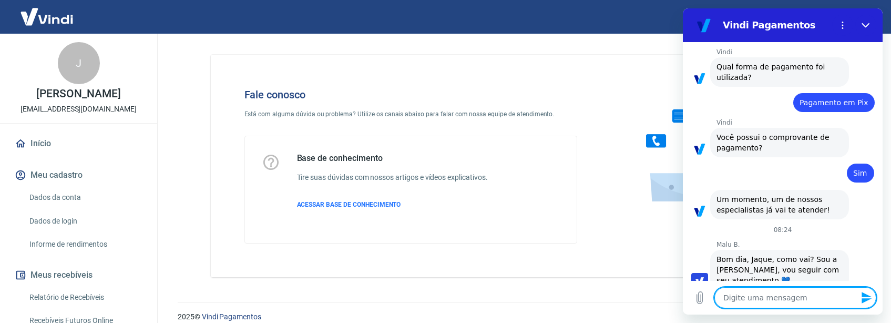
type textarea "x"
type textarea "Bo"
type textarea "x"
type textarea "Bom"
type textarea "x"
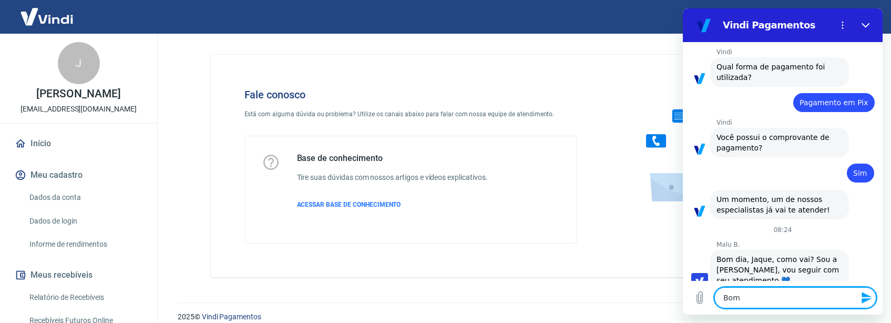
type textarea "Bom"
type textarea "x"
type textarea "Bom d"
type textarea "x"
type textarea "Bom di"
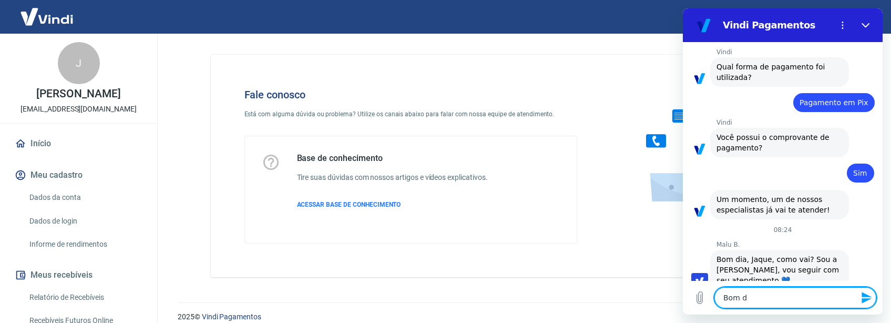
type textarea "x"
type textarea "Bom dia"
type textarea "x"
type textarea "Bom dia"
type textarea "x"
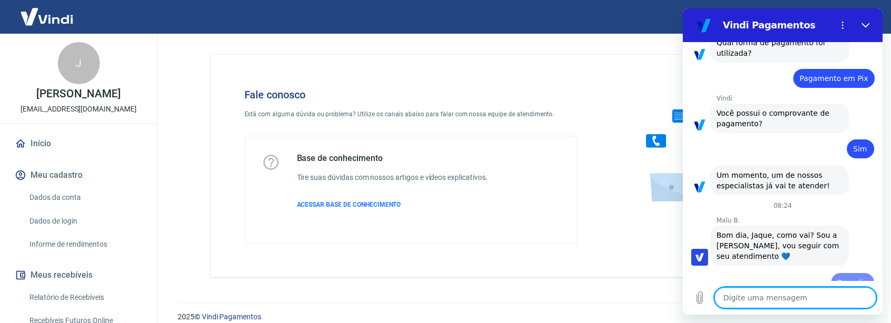
type textarea "x"
type textarea "R"
type textarea "x"
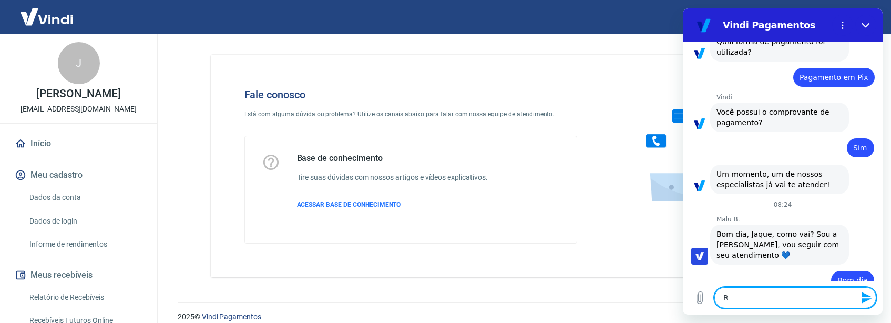
type textarea "Re"
type textarea "x"
type textarea "R"
type textarea "x"
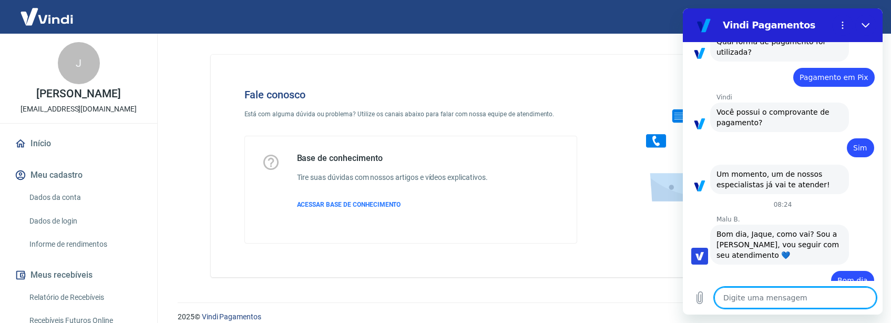
type textarea "T"
type textarea "x"
type textarea "Ti"
type textarea "x"
type textarea "Tiv"
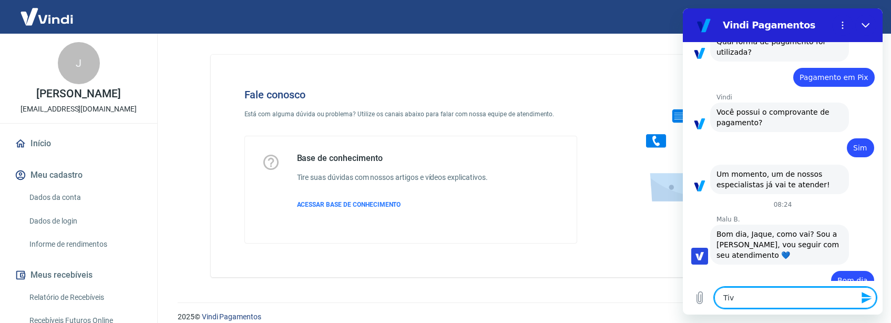
type textarea "x"
type textarea "Tive"
type textarea "x"
type textarea "Tivem"
type textarea "x"
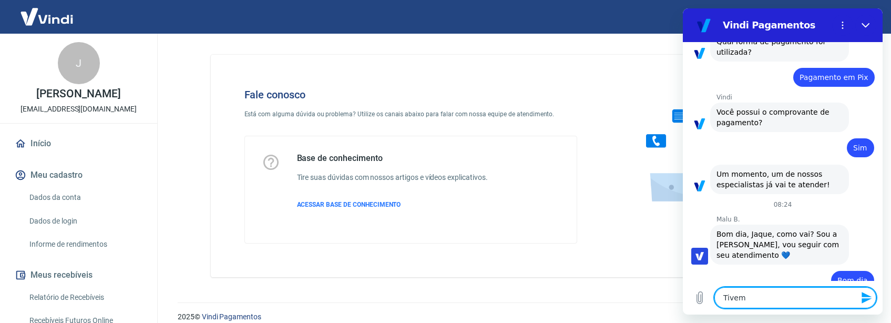
type textarea "Tivemo"
type textarea "x"
type textarea "Tivemos"
type textarea "x"
type textarea "Tivemos"
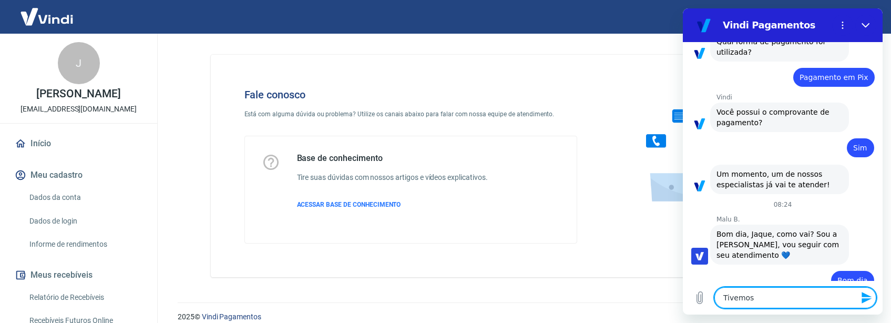
type textarea "x"
type textarea "Tivemos u"
type textarea "x"
type textarea "Tivemos um"
type textarea "x"
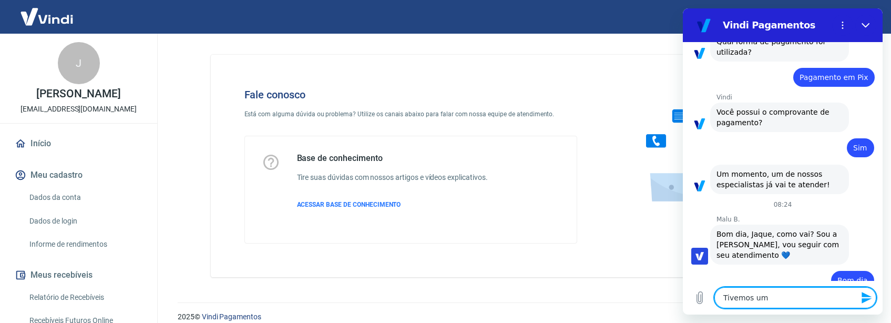
type textarea "Tivemos um"
type textarea "x"
type textarea "Tivemos um c"
type textarea "x"
type textarea "Tivemos um cl"
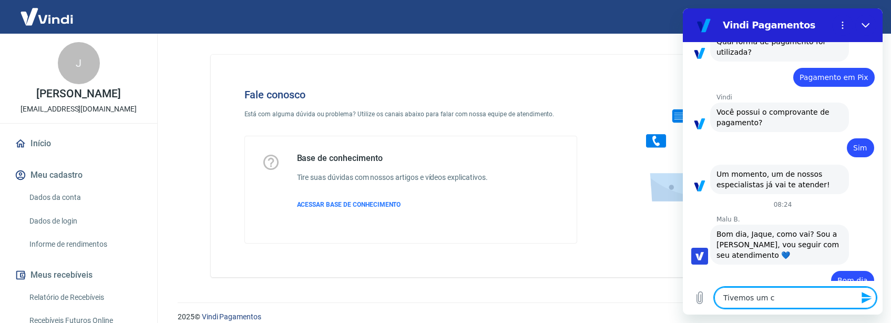
type textarea "x"
type textarea "Tivemos um cli"
type textarea "x"
type textarea "Tivemos um clie"
type textarea "x"
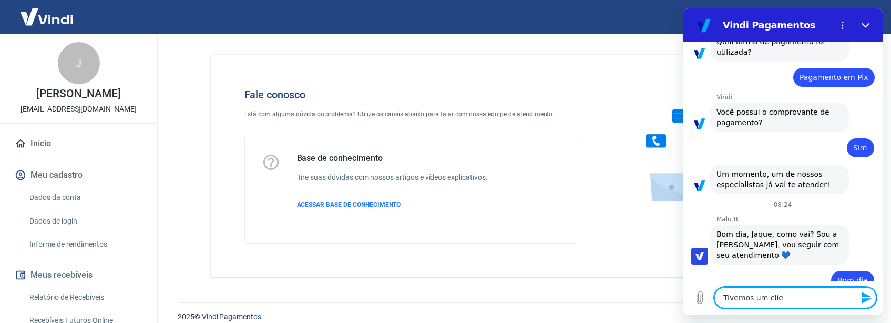
type textarea "Tivemos um clien"
type textarea "x"
type textarea "Tivemos um client"
type textarea "x"
type textarea "Tivemos um cliente"
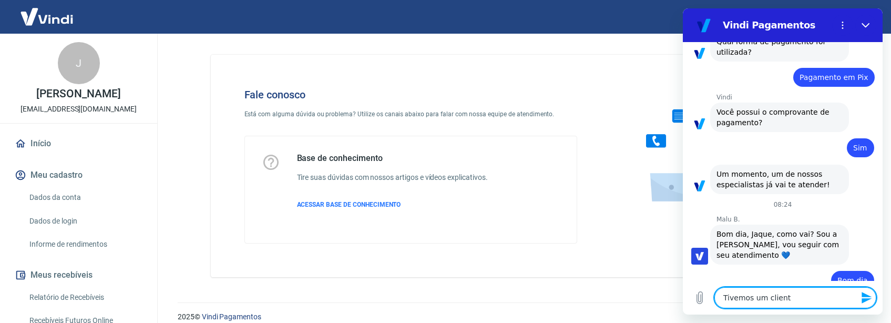
type textarea "x"
type textarea "Tivemos um cliente"
type textarea "x"
type textarea "Tivemos um cliente q"
type textarea "x"
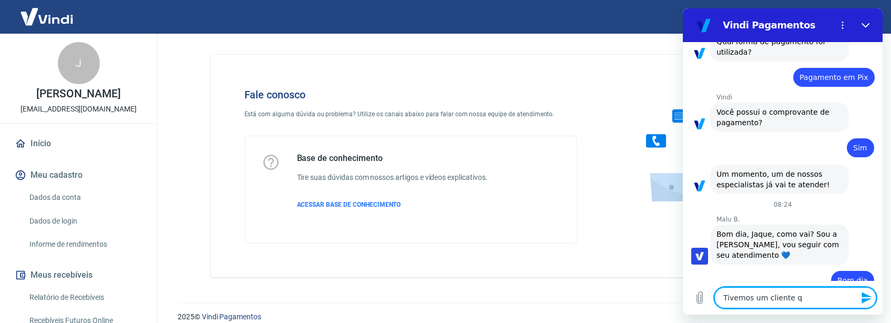
type textarea "Tivemos um cliente qu"
type textarea "x"
type textarea "Tivemos um cliente que"
type textarea "x"
type textarea "Tivemos um cliente que"
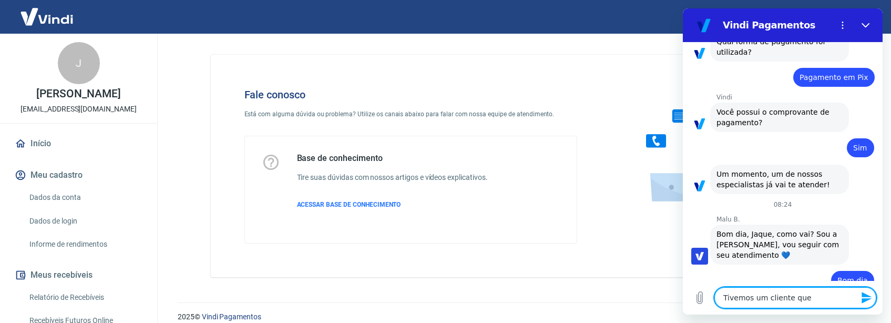
type textarea "x"
type textarea "Tivemos um cliente que r"
type textarea "x"
type textarea "Tivemos um cliente que re"
type textarea "x"
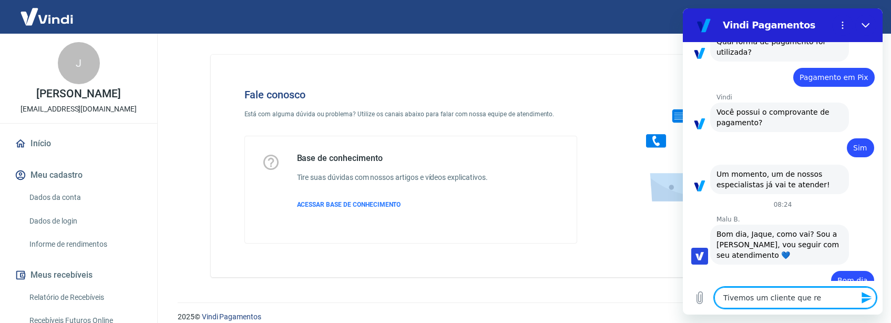
type textarea "Tivemos um cliente que rea"
type textarea "x"
type textarea "Tivemos um cliente que real"
type textarea "x"
type textarea "Tivemos um cliente que reali"
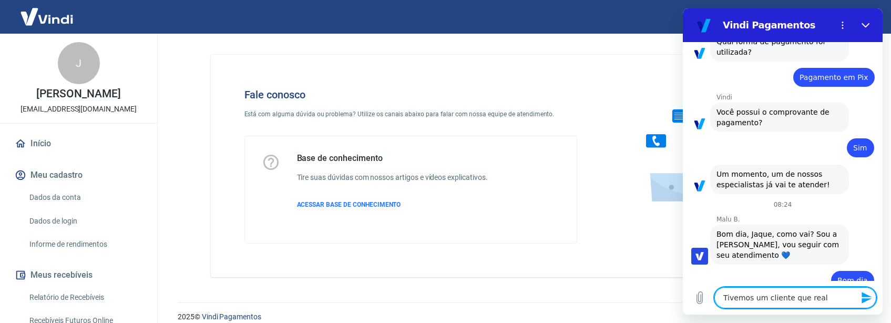
type textarea "x"
type textarea "Tivemos um cliente que realiz"
type textarea "x"
type textarea "Tivemos um cliente que realizo"
type textarea "x"
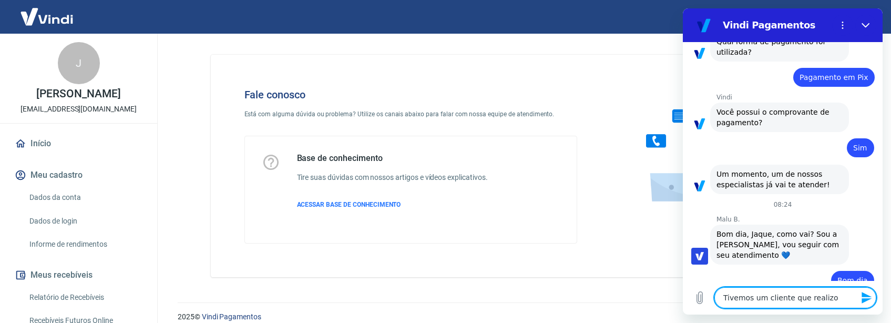
type textarea "Tivemos um cliente que realizou"
type textarea "x"
type textarea "Tivemos um cliente que realizou"
type textarea "x"
type textarea "Tivemos um cliente que realizou u"
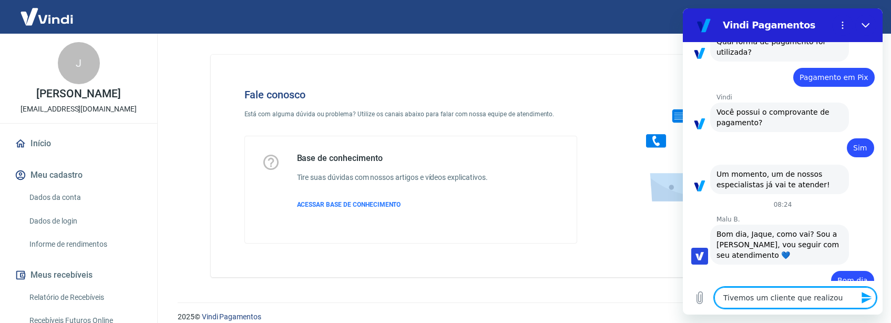
type textarea "x"
type textarea "Tivemos um cliente que realizou um"
type textarea "x"
type textarea "Tivemos um cliente que realizou um"
type textarea "x"
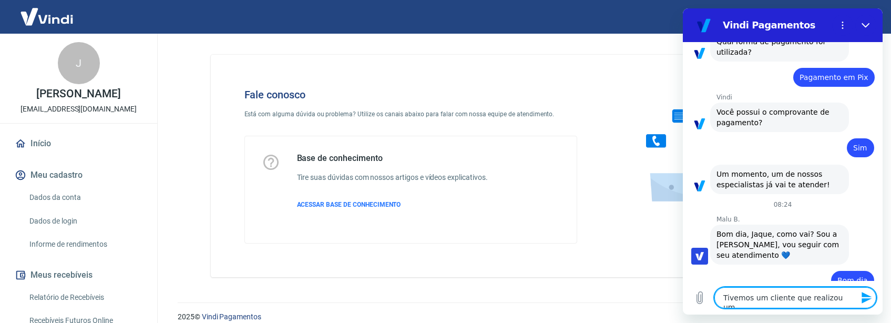
type textarea "Tivemos um cliente que realizou um p"
type textarea "x"
type textarea "Tivemos um cliente que realizou um pe"
type textarea "x"
type textarea "Tivemos um cliente que realizou um ped"
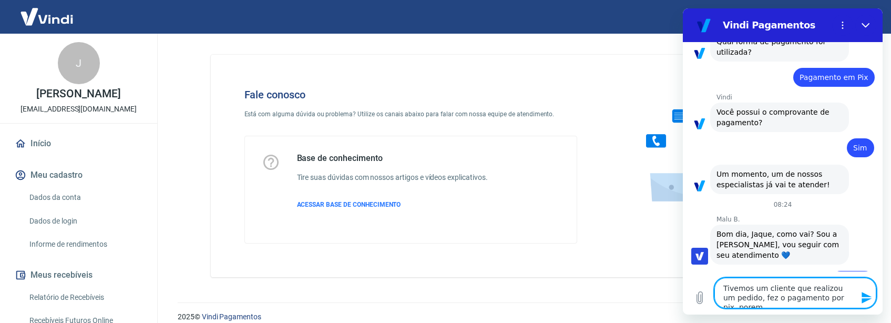
click at [853, 292] on textarea "Tivemos um cliente que realizou um pedido, fez o pagamento por pix, porem" at bounding box center [796, 293] width 162 height 30
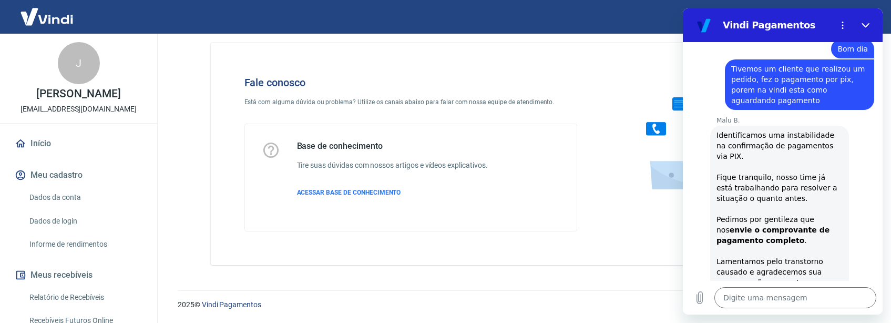
scroll to position [1870, 0]
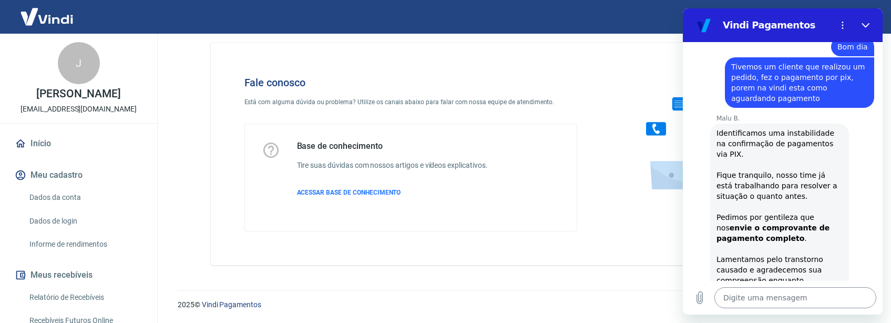
click at [766, 303] on textarea at bounding box center [796, 297] width 162 height 21
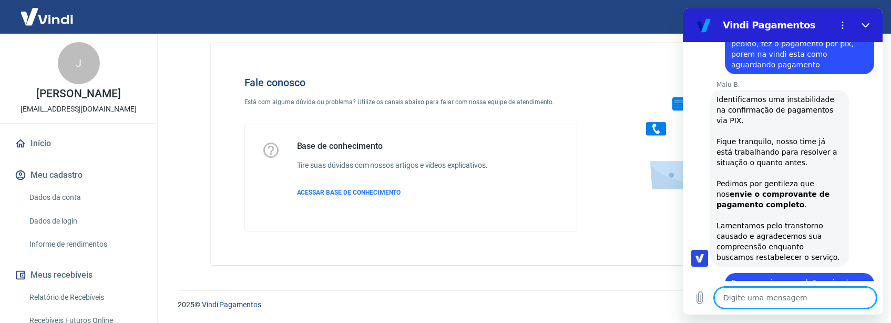
scroll to position [1906, 0]
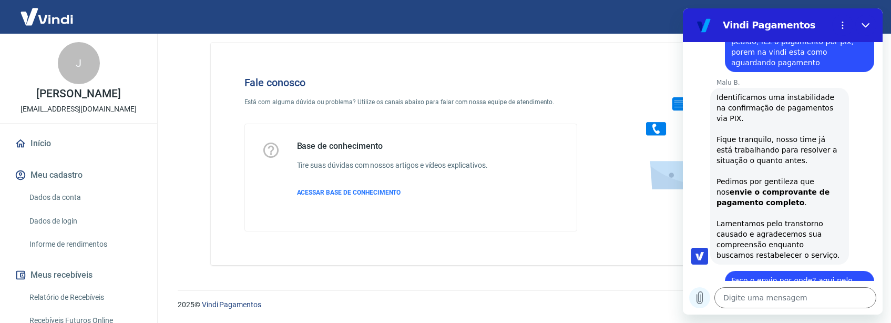
click at [700, 295] on icon "Carregar arquivo" at bounding box center [700, 297] width 13 height 13
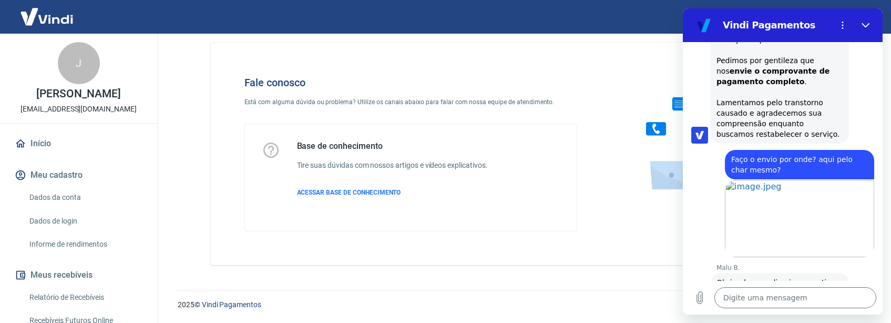
scroll to position [2029, 0]
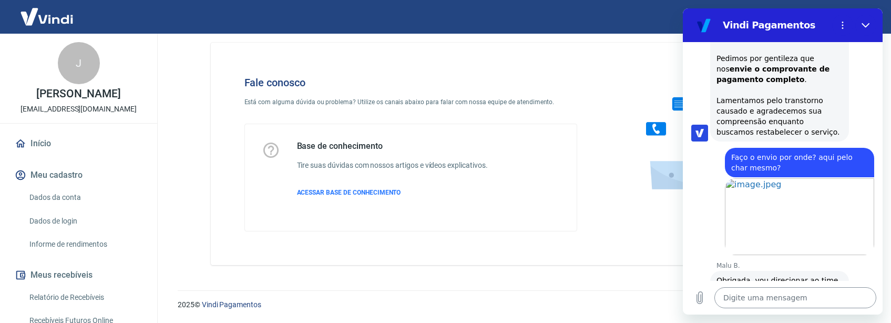
click at [728, 298] on textarea at bounding box center [796, 297] width 162 height 21
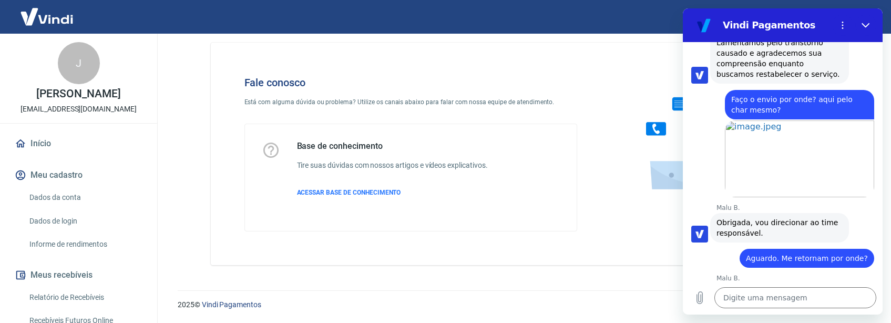
scroll to position [2089, 0]
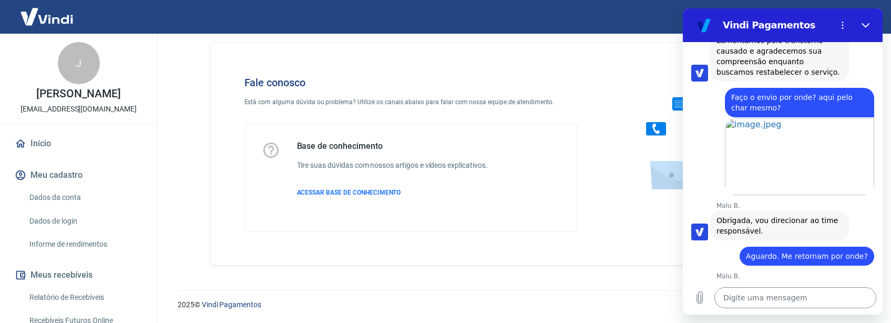
click at [776, 297] on textarea at bounding box center [796, 297] width 162 height 21
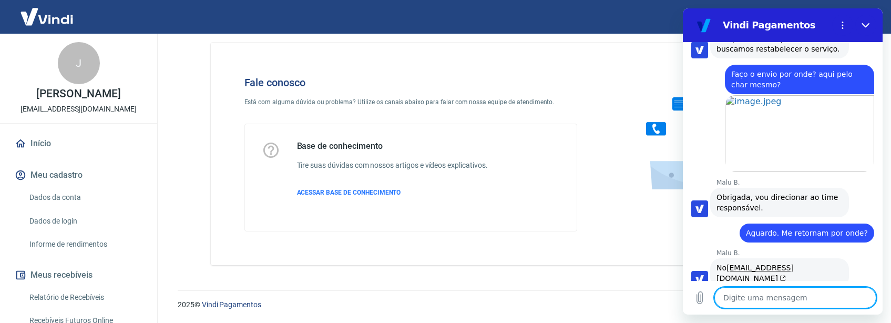
scroll to position [2114, 0]
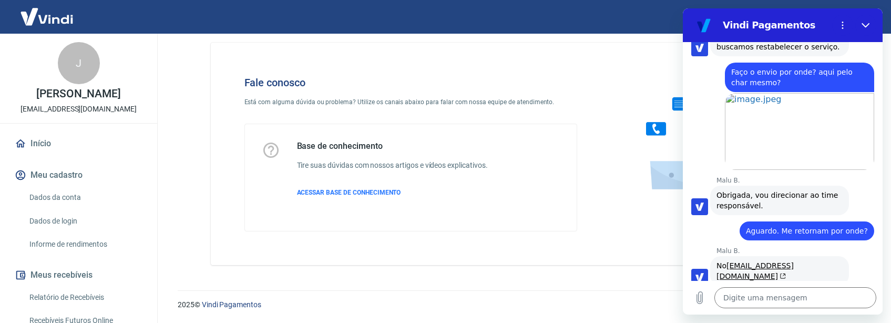
drag, startPoint x: 156, startPoint y: 249, endPoint x: 650, endPoint y: 308, distance: 497.8
click at [650, 308] on p "2025 © Vindi Pagamentos" at bounding box center [522, 304] width 688 height 11
drag, startPoint x: 146, startPoint y: 248, endPoint x: 646, endPoint y: 309, distance: 503.1
click at [646, 309] on p "2025 © Vindi Pagamentos" at bounding box center [522, 304] width 688 height 11
click at [866, 25] on icon "Fechar" at bounding box center [866, 25] width 8 height 8
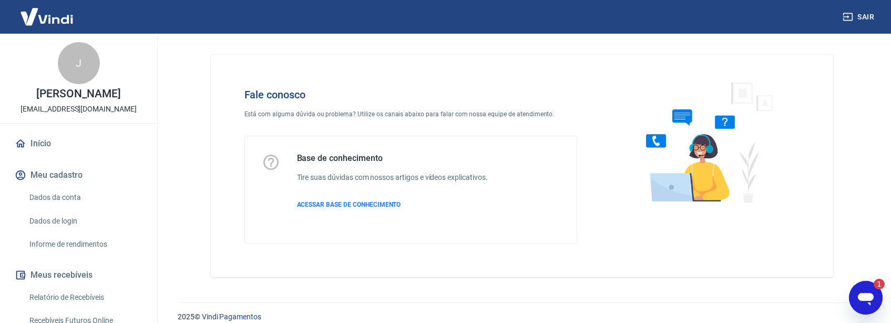
scroll to position [0, 0]
